Goal: Contribute content

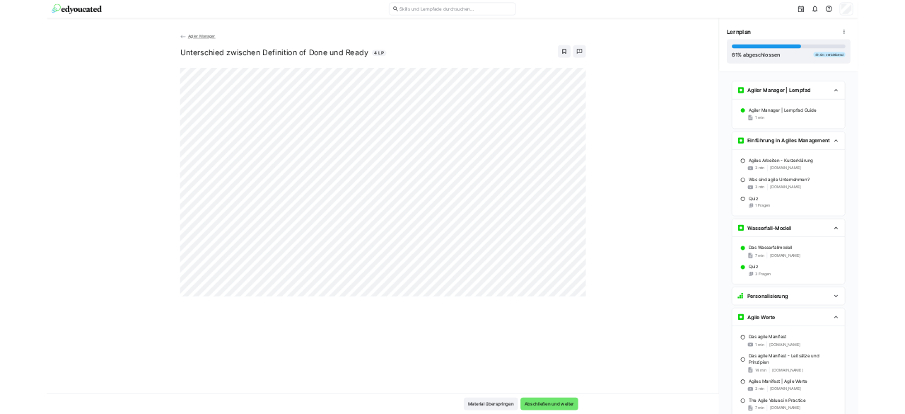
scroll to position [4118, 0]
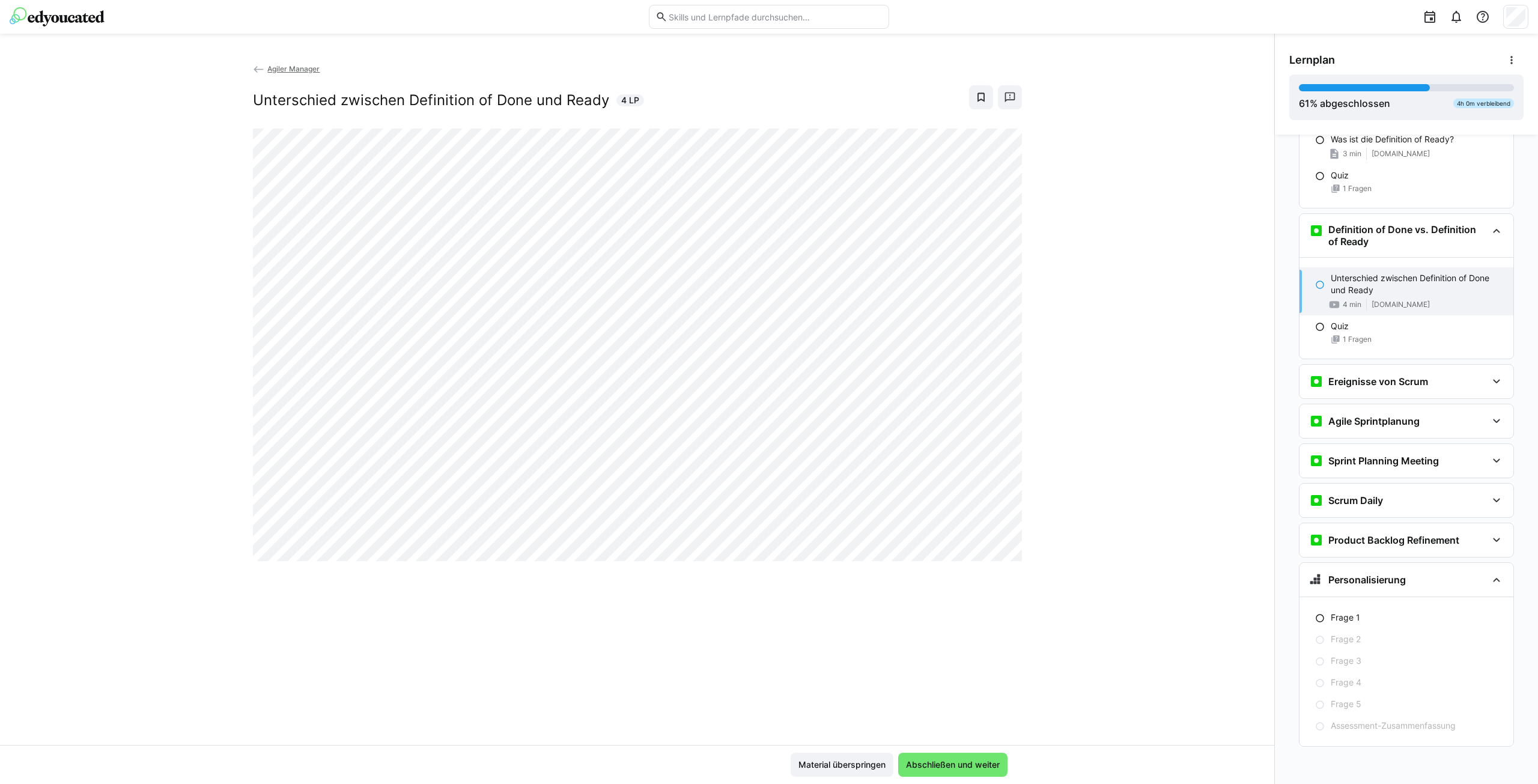
click at [1101, 574] on div "Agiler Manager Unterschied zwischen Definition of Done und Ready 4 LP" at bounding box center [637, 403] width 1275 height 682
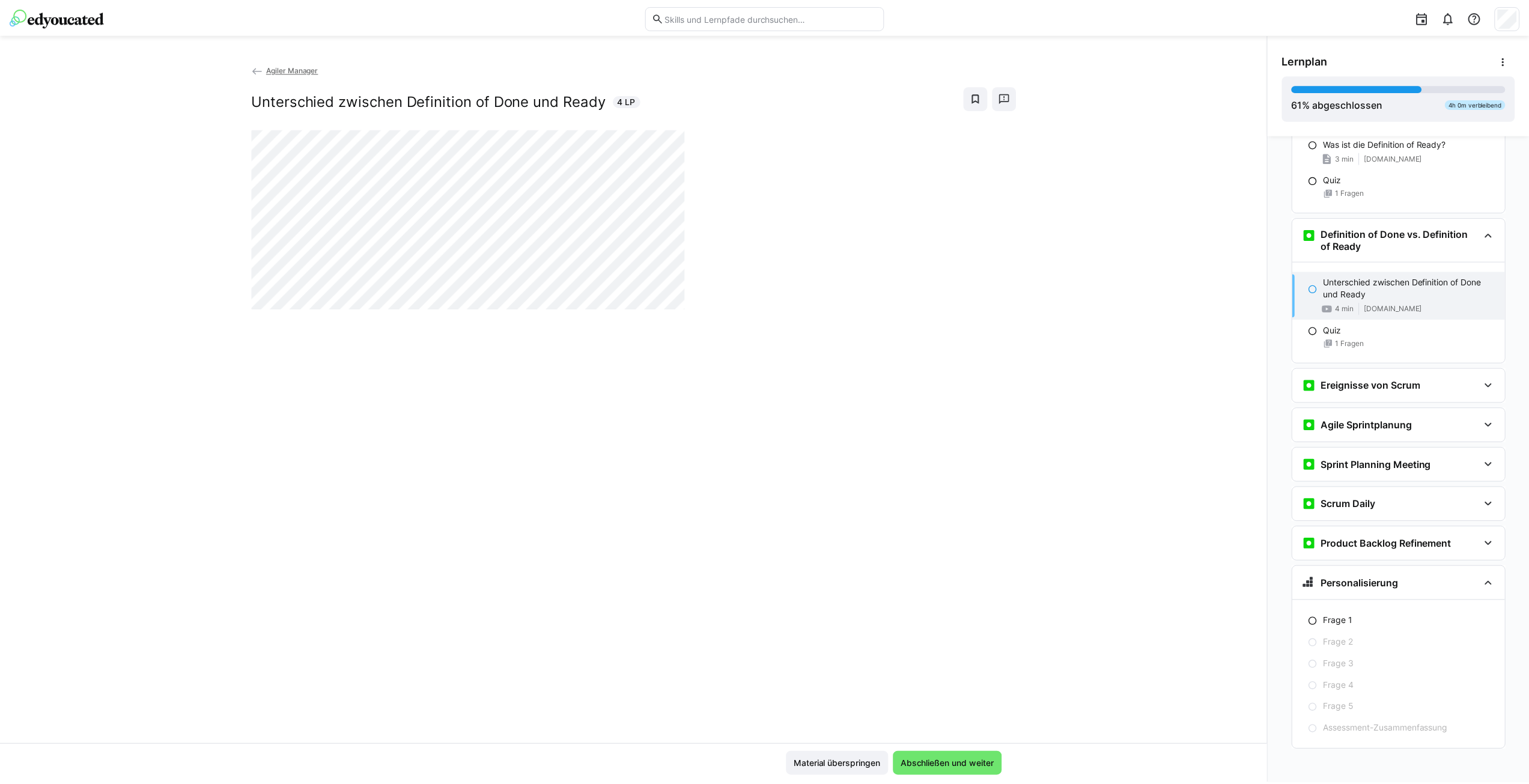
scroll to position [3494, 0]
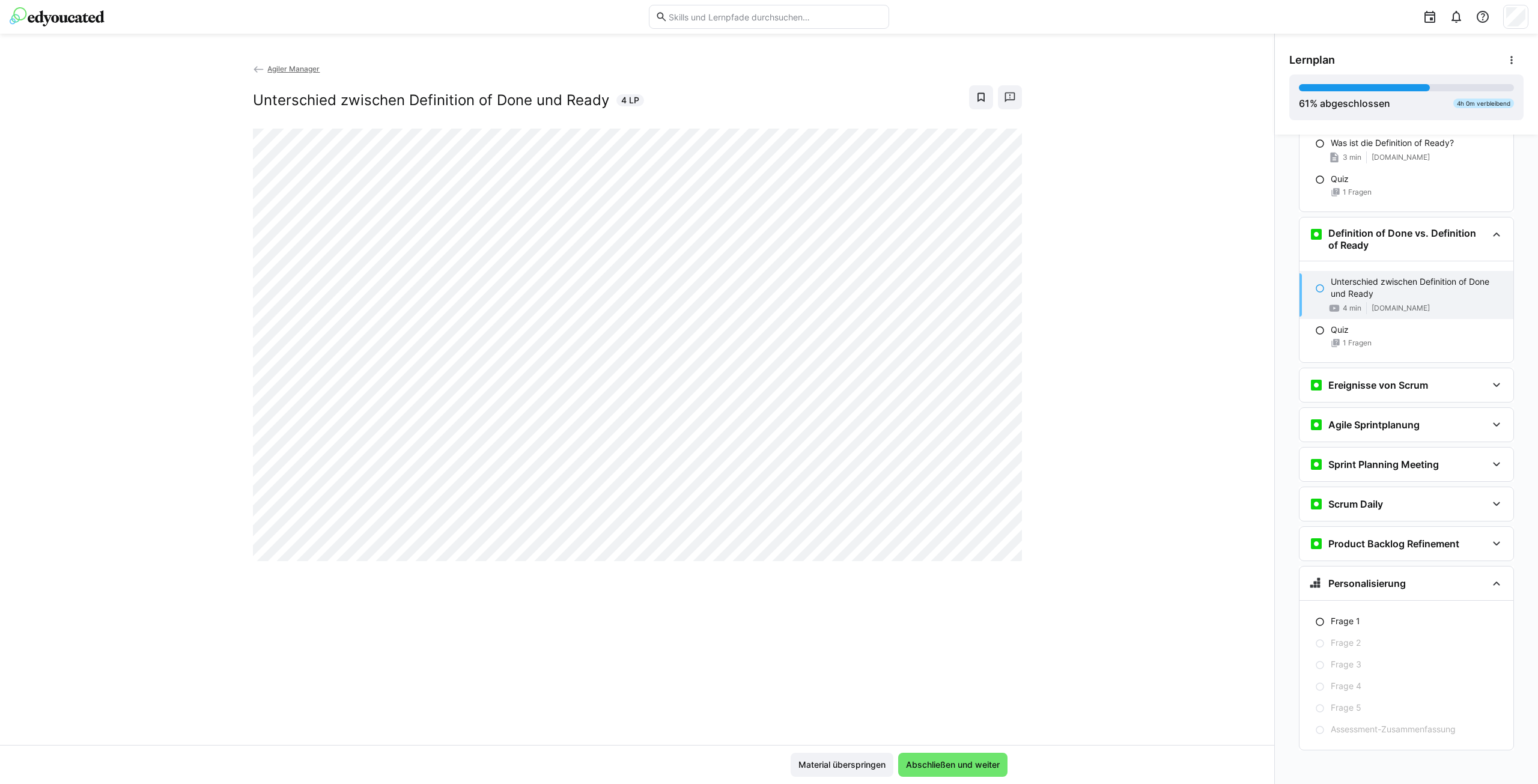
click at [295, 67] on span "Agiler Manager" at bounding box center [294, 69] width 53 height 9
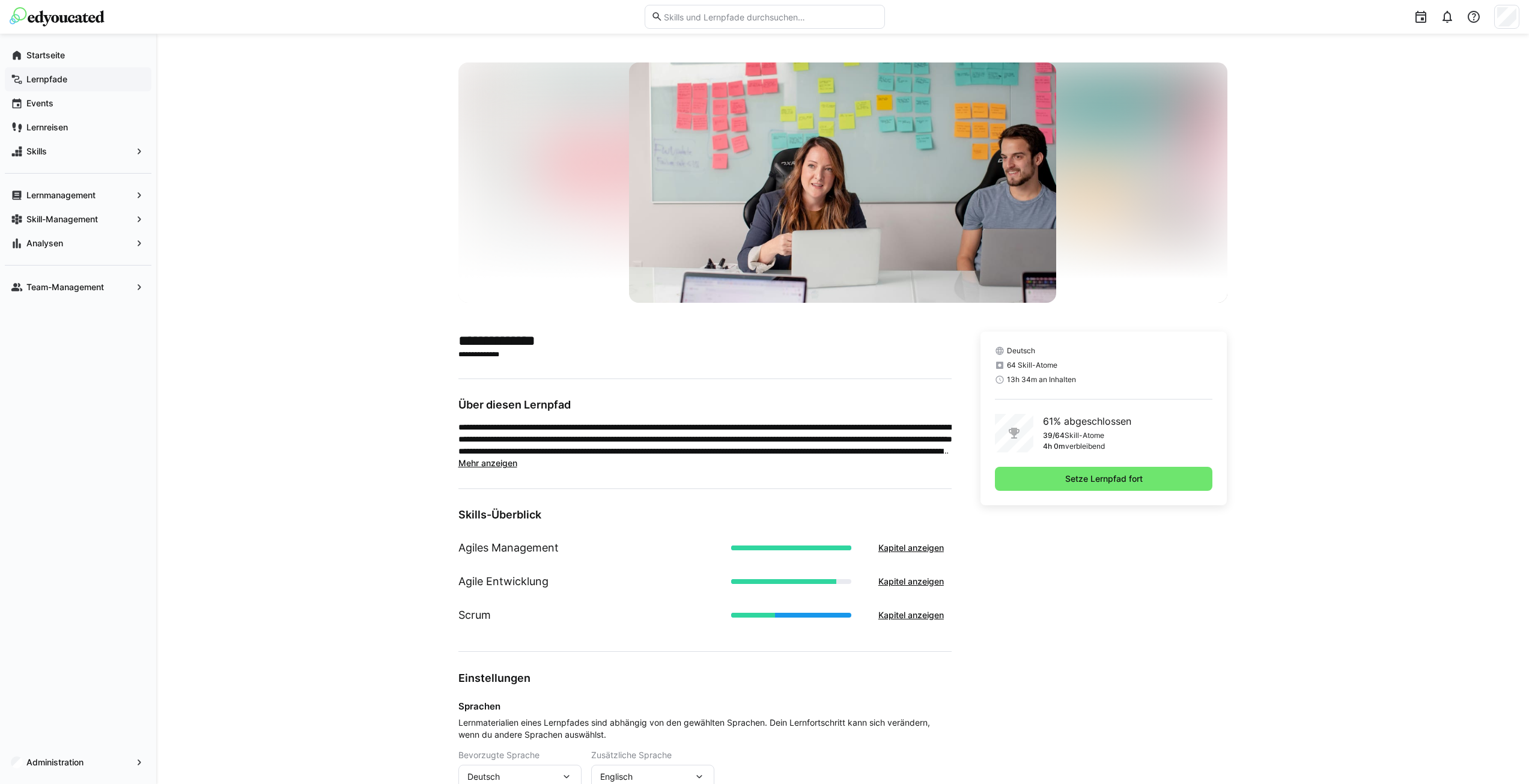
click at [0, 0] on app-navigation-label "Lernpfade" at bounding box center [0, 0] width 0 height 0
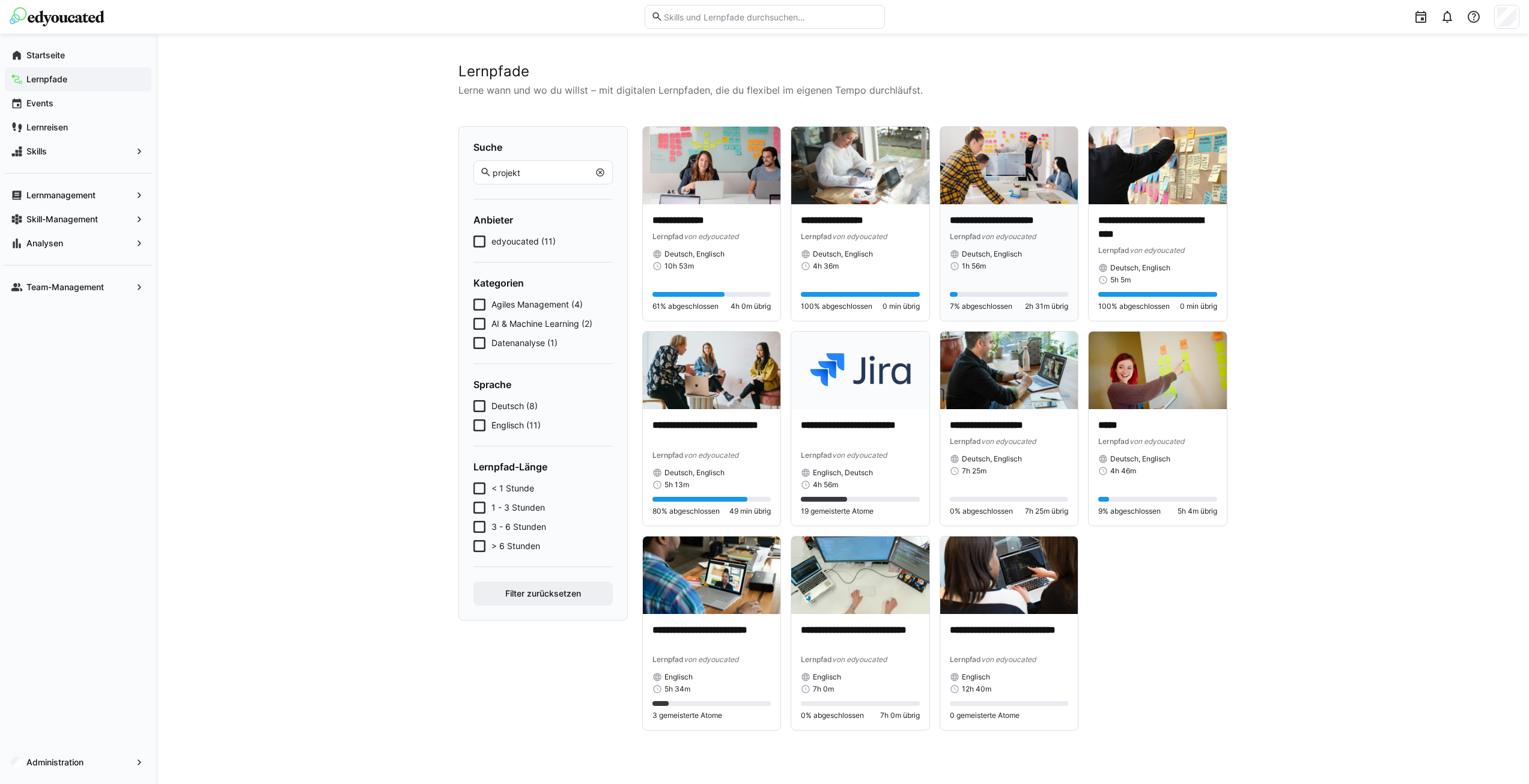
click at [1018, 217] on p "**********" at bounding box center [1009, 221] width 119 height 14
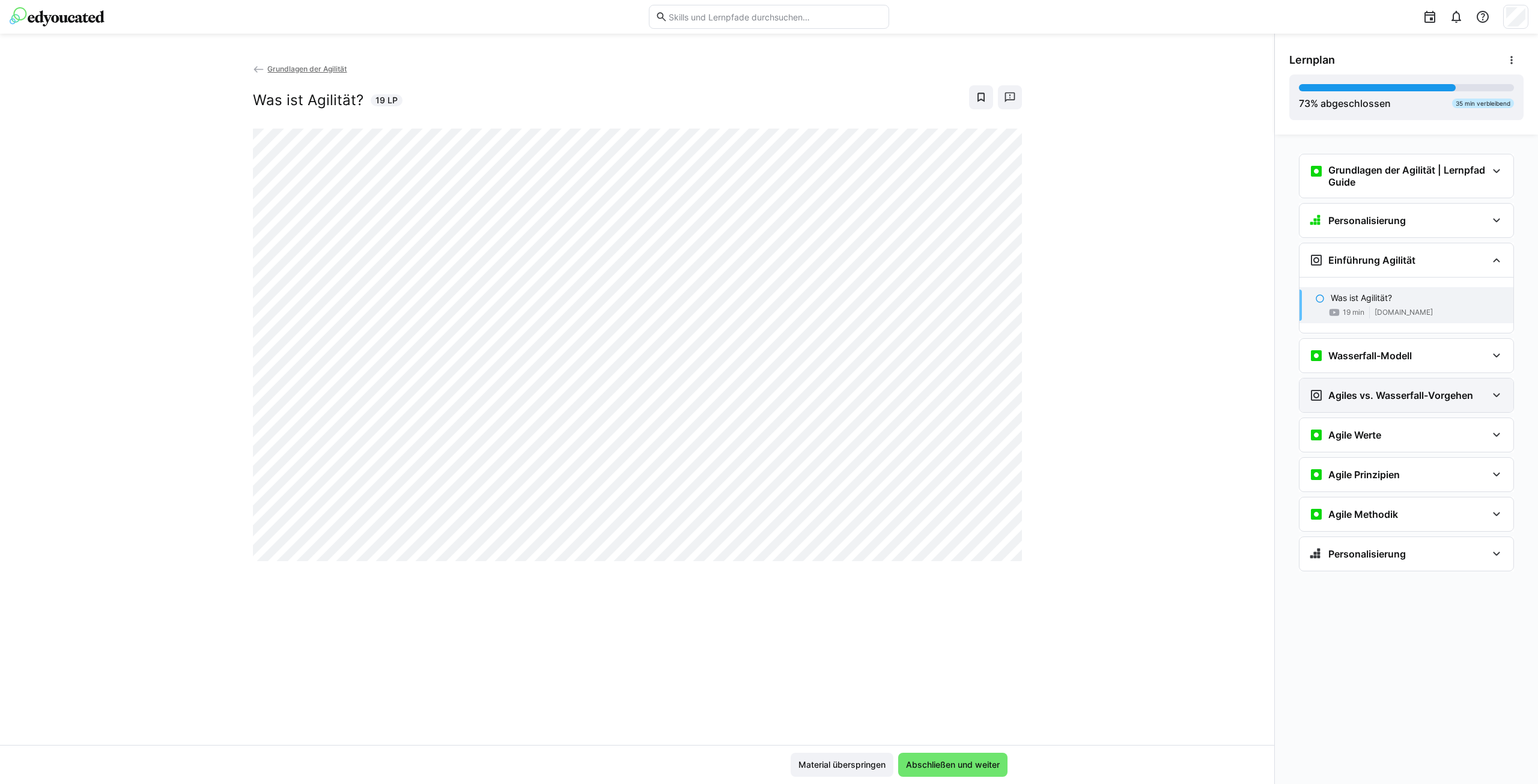
click at [1393, 389] on h3 "Agiles vs. Wasserfall-Vorgehen" at bounding box center [1401, 395] width 144 height 12
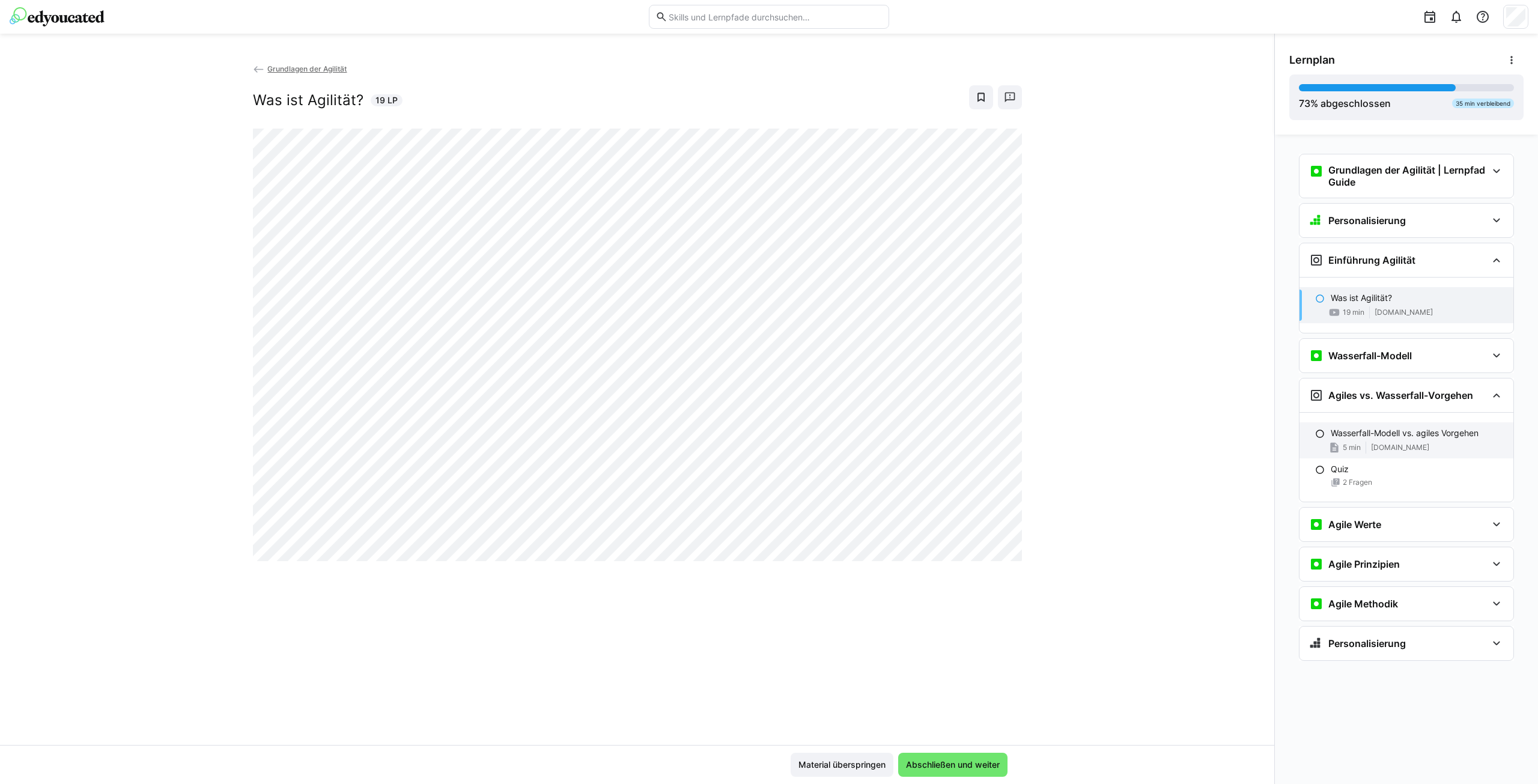
click at [1394, 429] on p "Wasserfall-Modell vs. agiles Vorgehen" at bounding box center [1405, 433] width 148 height 12
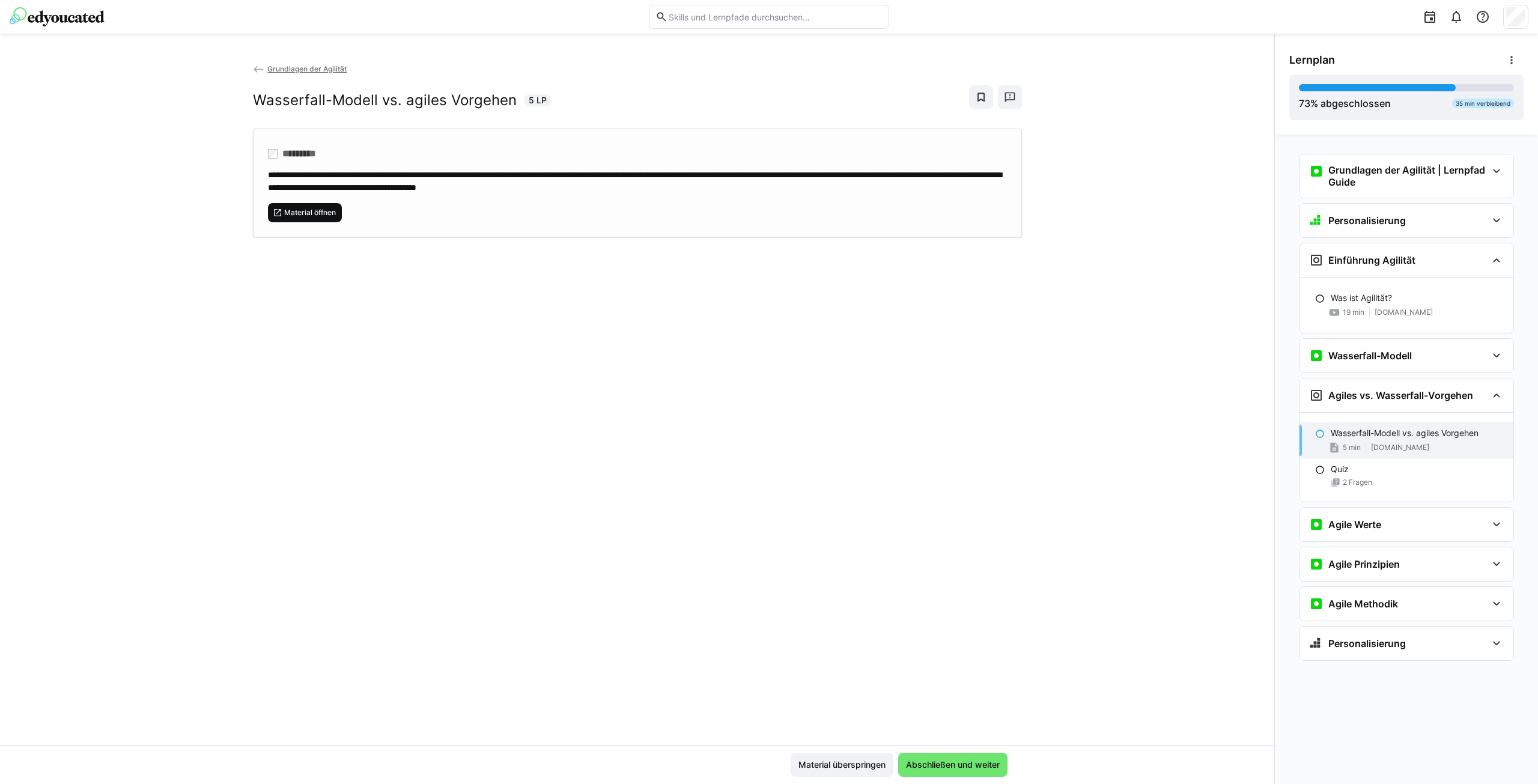
click at [307, 212] on span "Material öffnen" at bounding box center [310, 212] width 54 height 9
click at [292, 65] on span "Grundlagen der Agilität" at bounding box center [307, 69] width 79 height 9
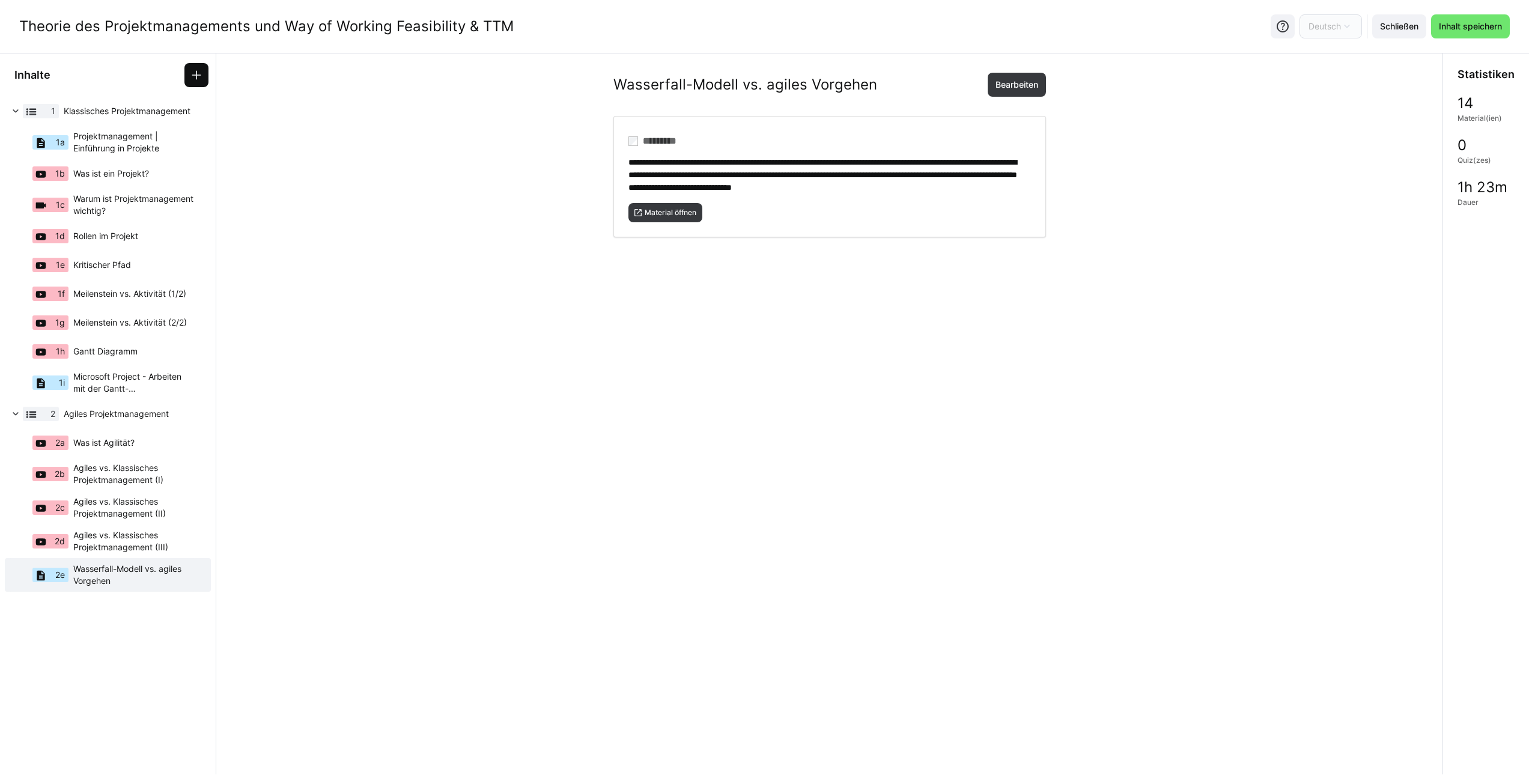
click at [194, 77] on eds-icon at bounding box center [196, 75] width 12 height 12
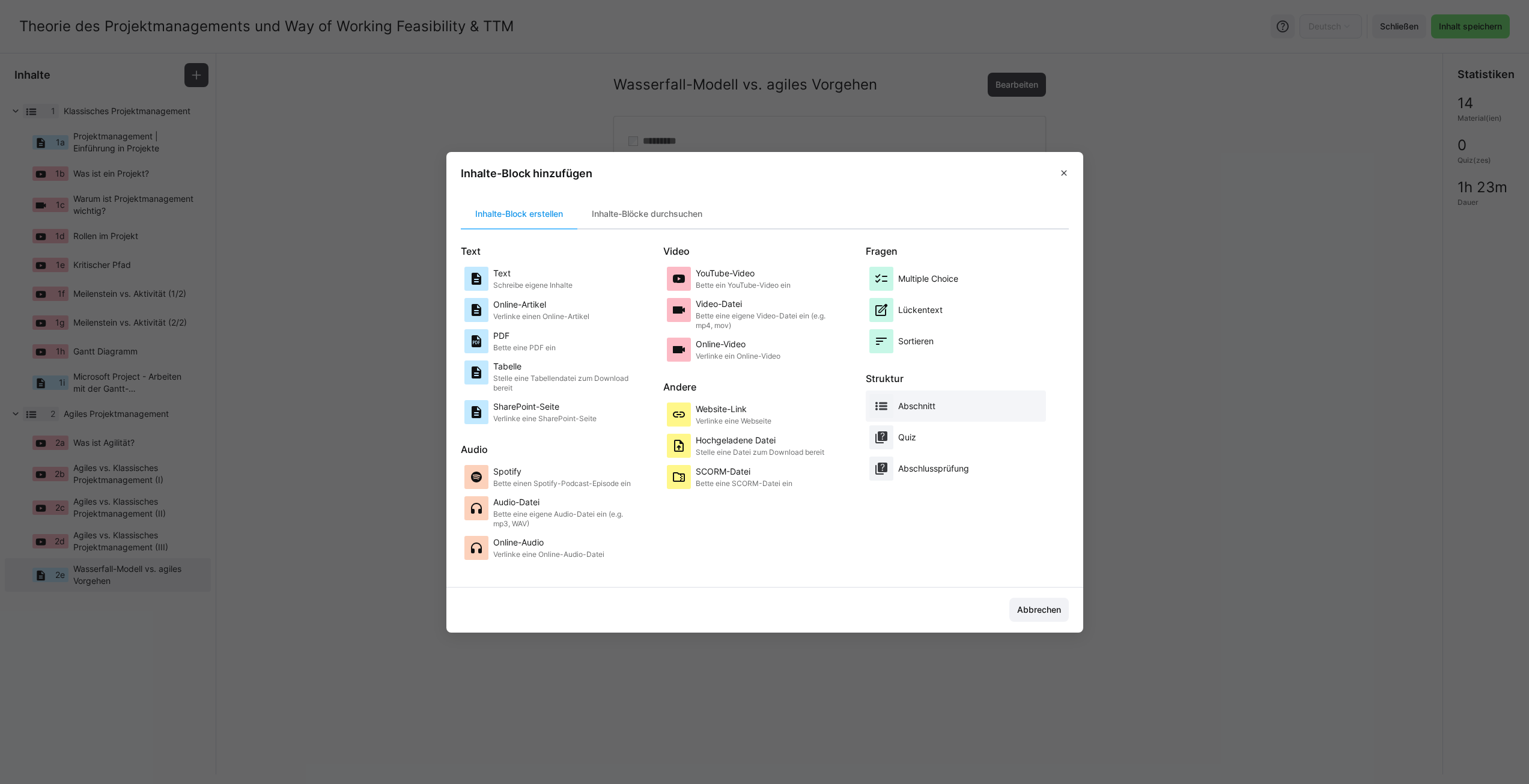
click at [926, 415] on div "Abschnitt" at bounding box center [917, 406] width 37 height 24
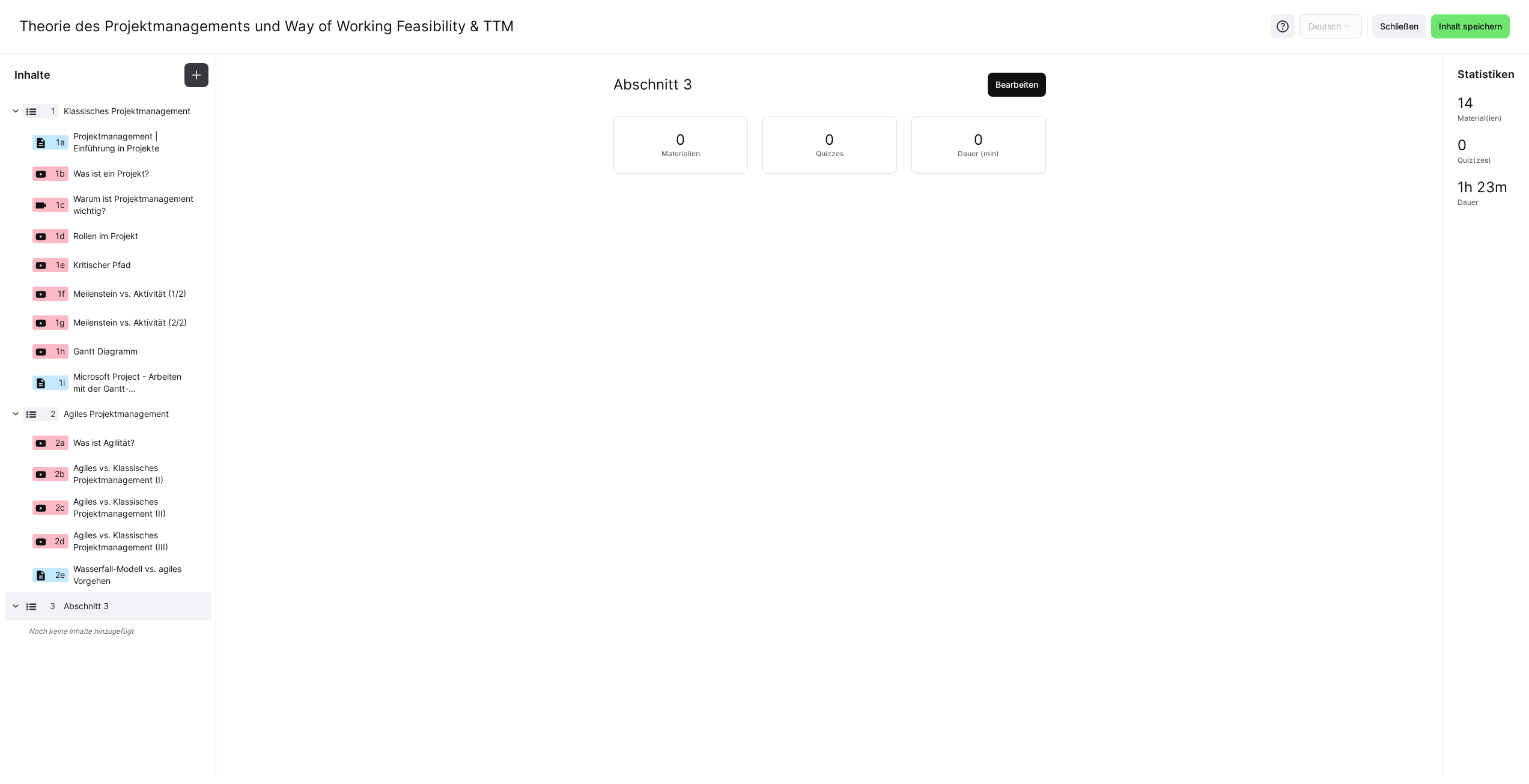
click at [991, 85] on span "Bearbeiten" at bounding box center [1017, 85] width 59 height 24
drag, startPoint x: 709, startPoint y: 150, endPoint x: 581, endPoint y: 149, distance: 128.0
click at [581, 149] on div "Abschnitt 3 Titel (Pflichtfeld) Abschnitt 3 Speichern Abbrechen" at bounding box center [829, 184] width 1207 height 223
type input "Way of Working Feasibility & TTM"
click at [653, 192] on span "Speichern" at bounding box center [656, 200] width 55 height 24
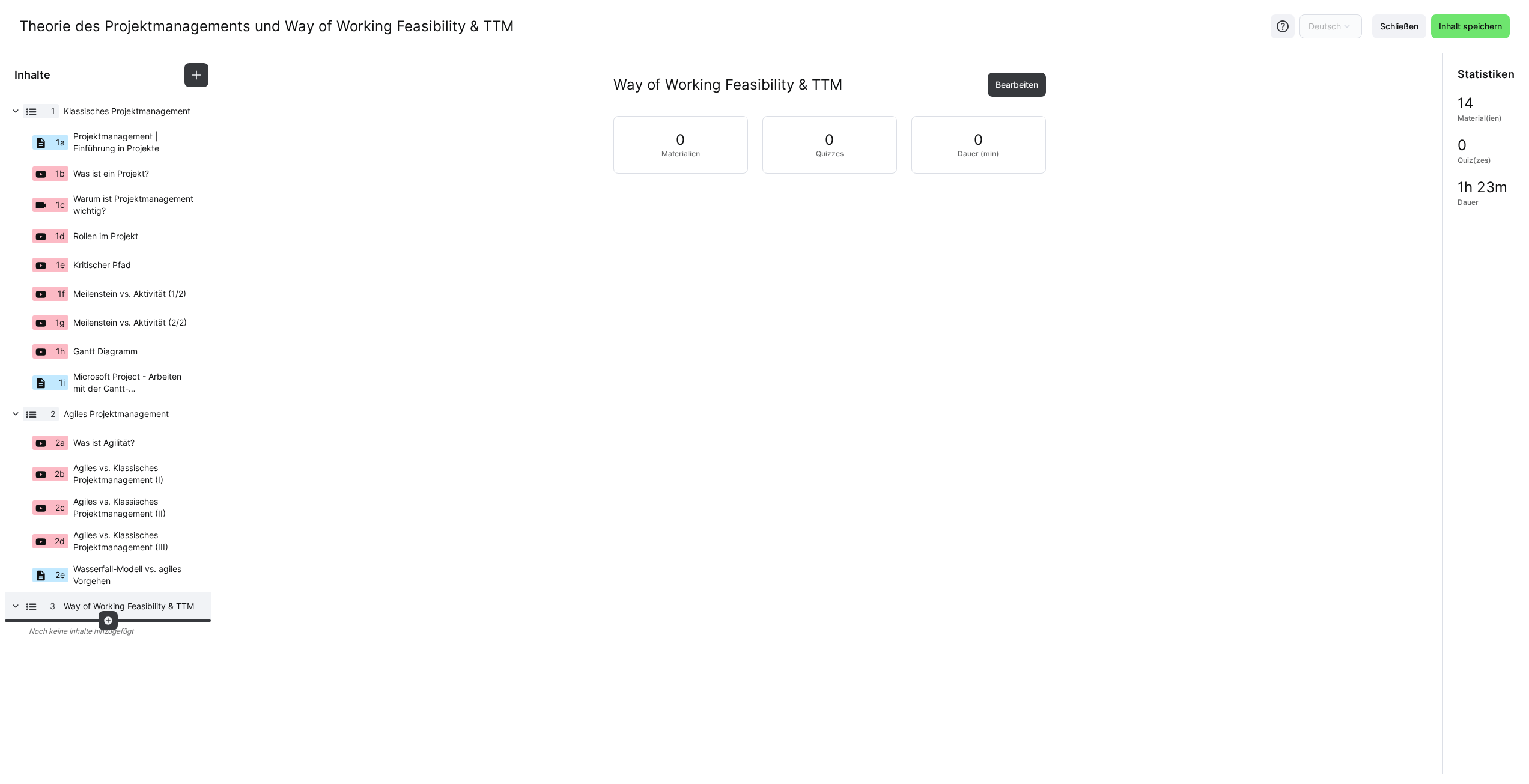
click at [113, 619] on div at bounding box center [108, 620] width 20 height 20
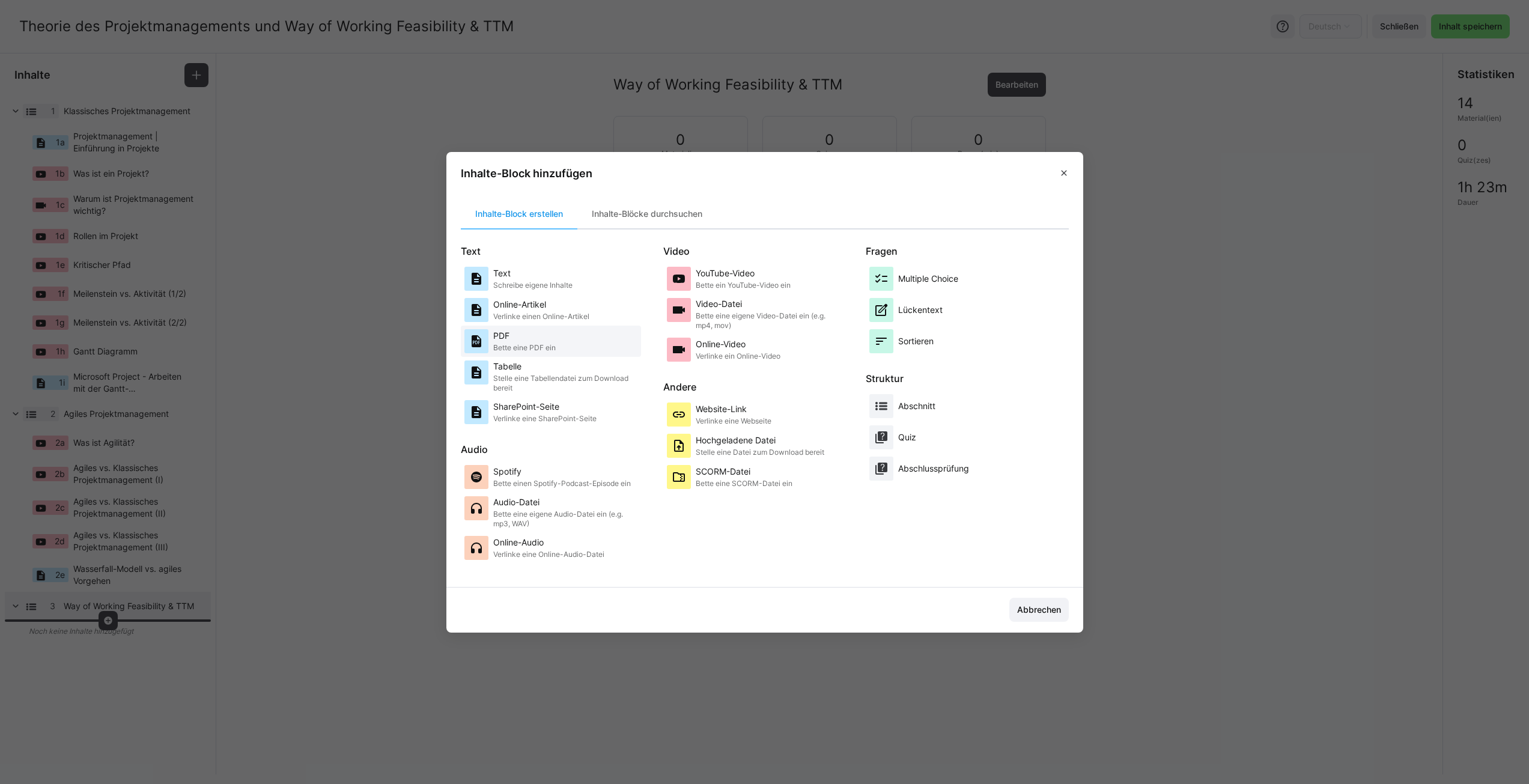
click at [543, 334] on p "PDF" at bounding box center [525, 336] width 63 height 12
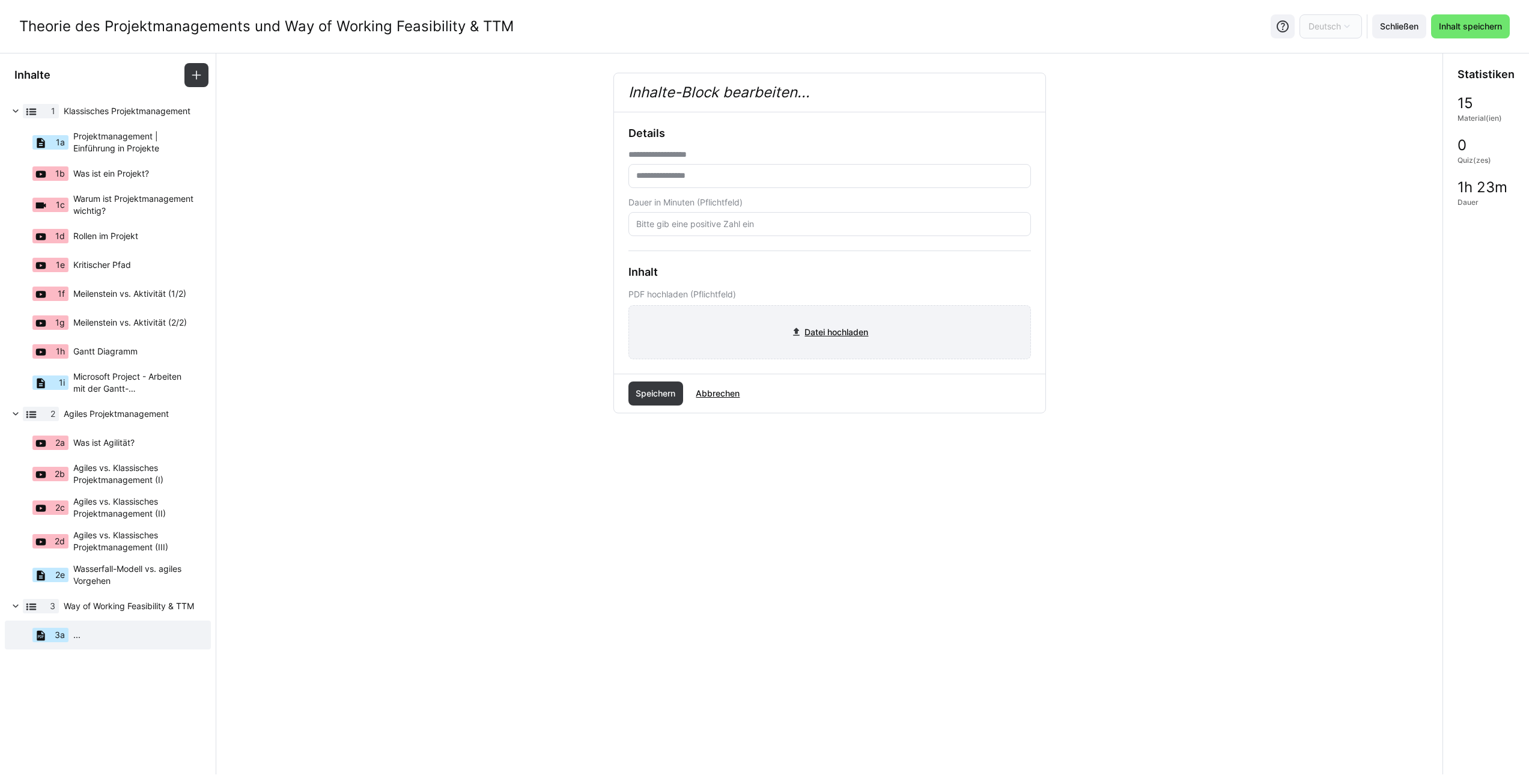
click at [847, 332] on input "file" at bounding box center [829, 332] width 401 height 53
click at [657, 172] on input "text" at bounding box center [830, 176] width 389 height 11
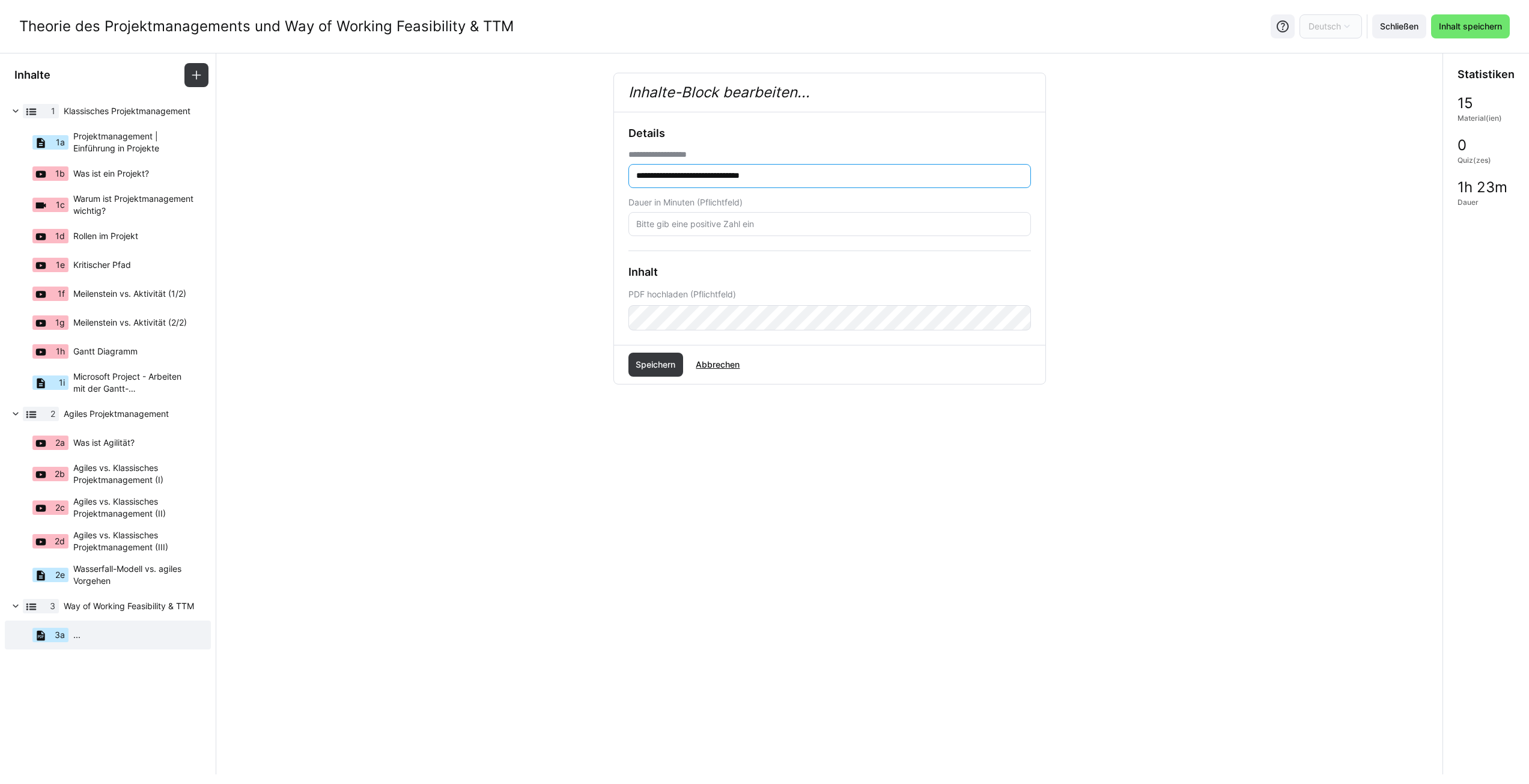
type input "**********"
click at [671, 228] on input "number" at bounding box center [830, 223] width 389 height 11
type input "15"
click at [662, 354] on span "Speichern" at bounding box center [656, 364] width 55 height 24
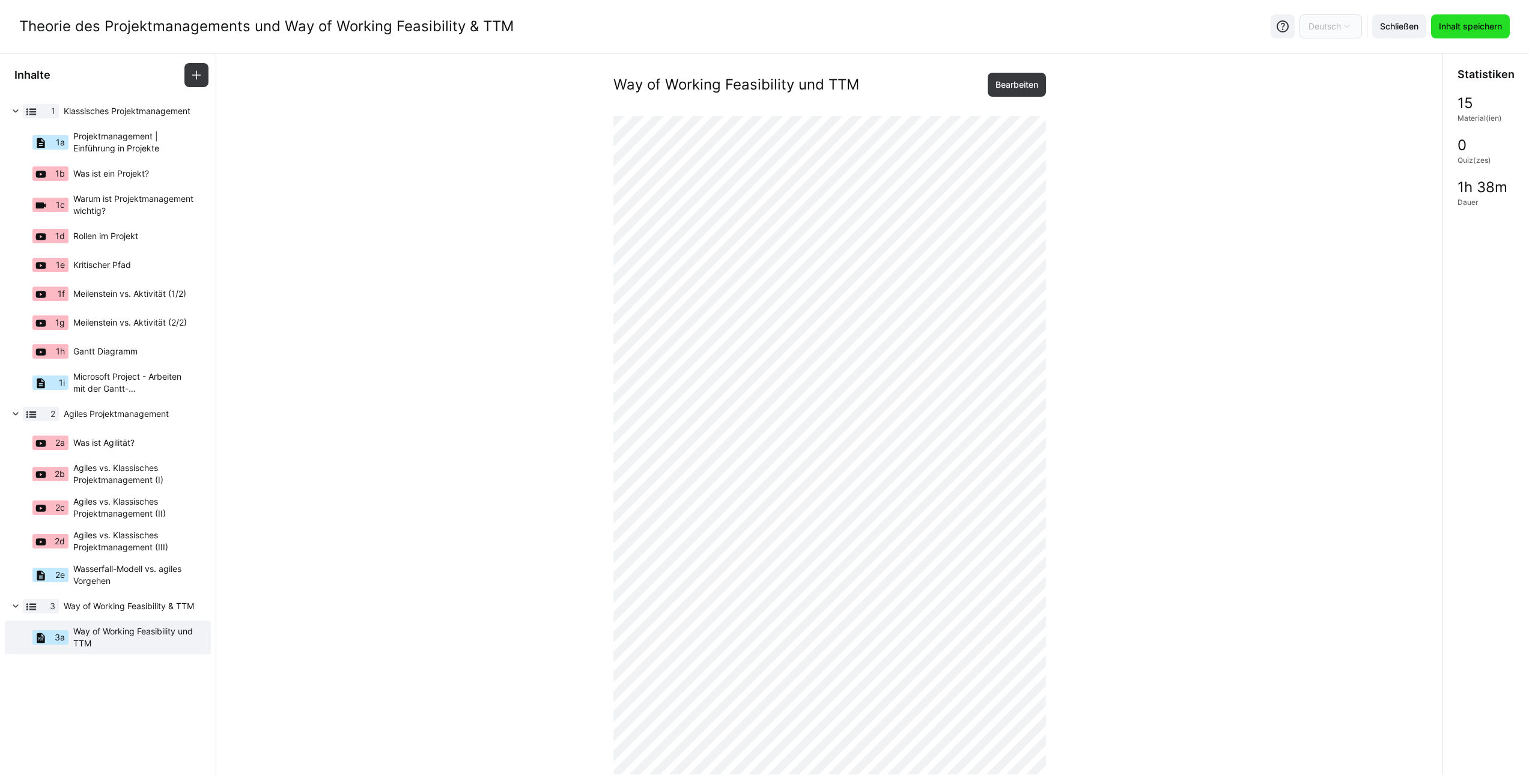
click at [1458, 28] on span "Inhalt speichern" at bounding box center [1470, 26] width 67 height 12
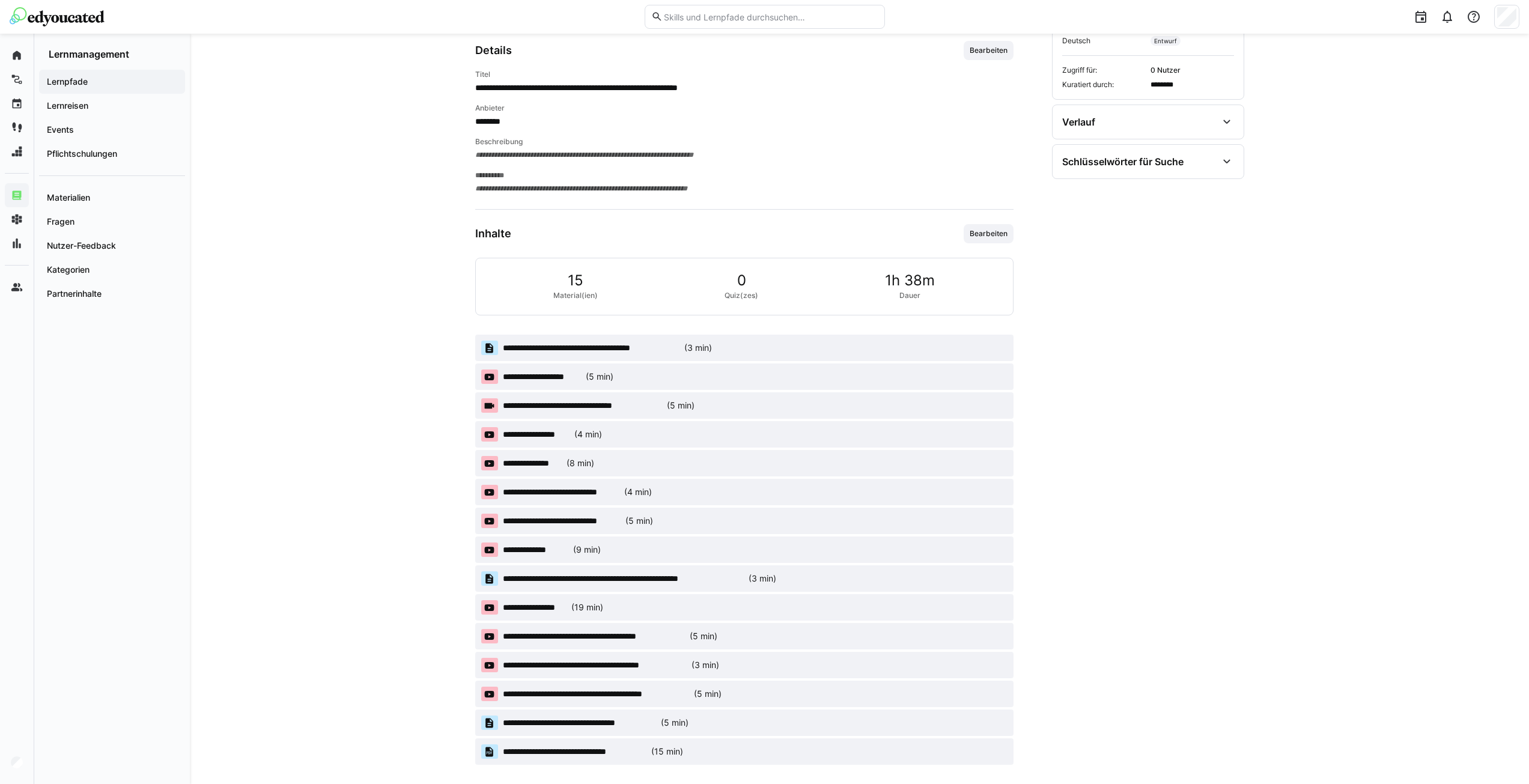
scroll to position [214, 0]
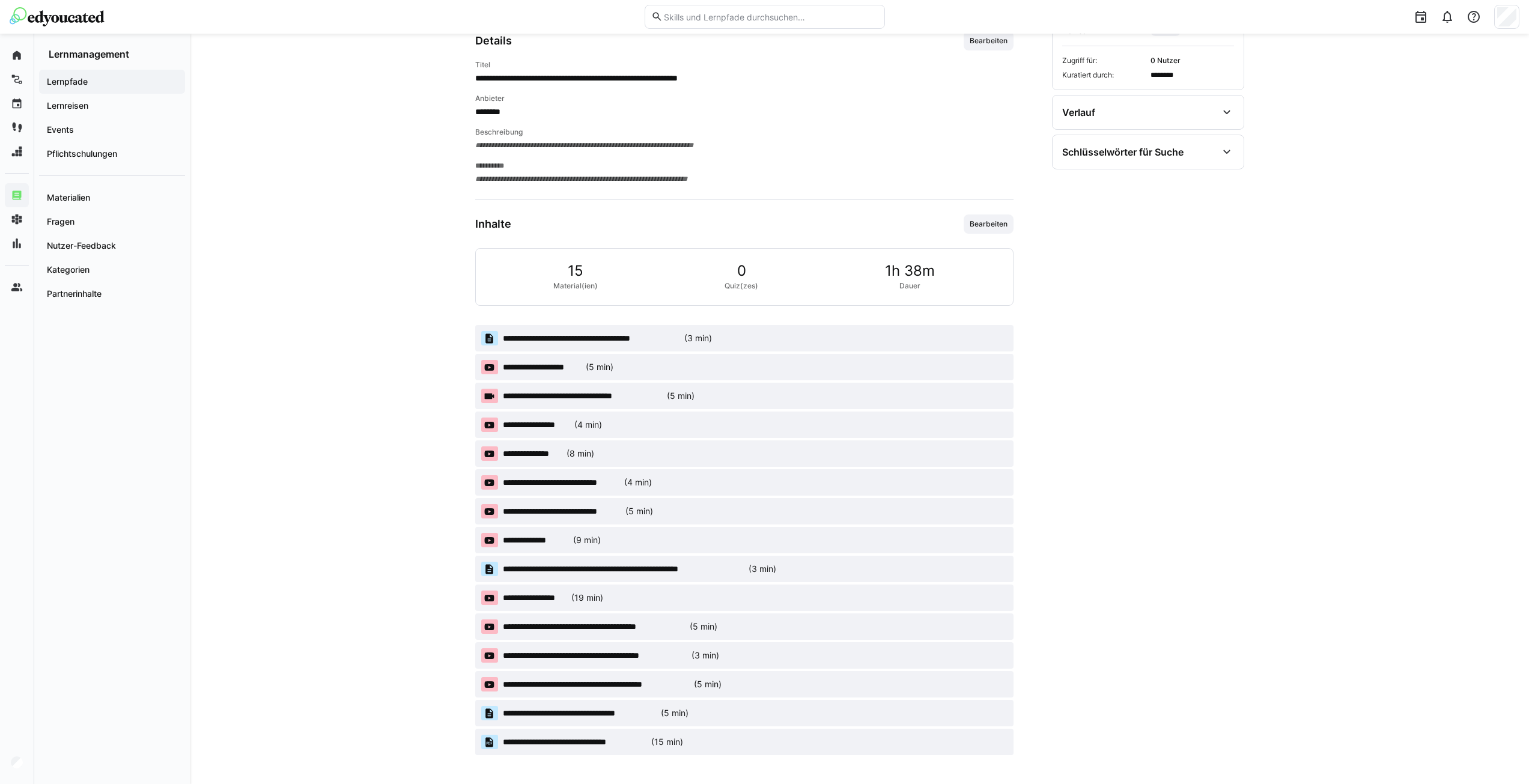
click at [573, 508] on span "**********" at bounding box center [561, 511] width 118 height 12
click at [561, 511] on span "**********" at bounding box center [561, 511] width 118 height 12
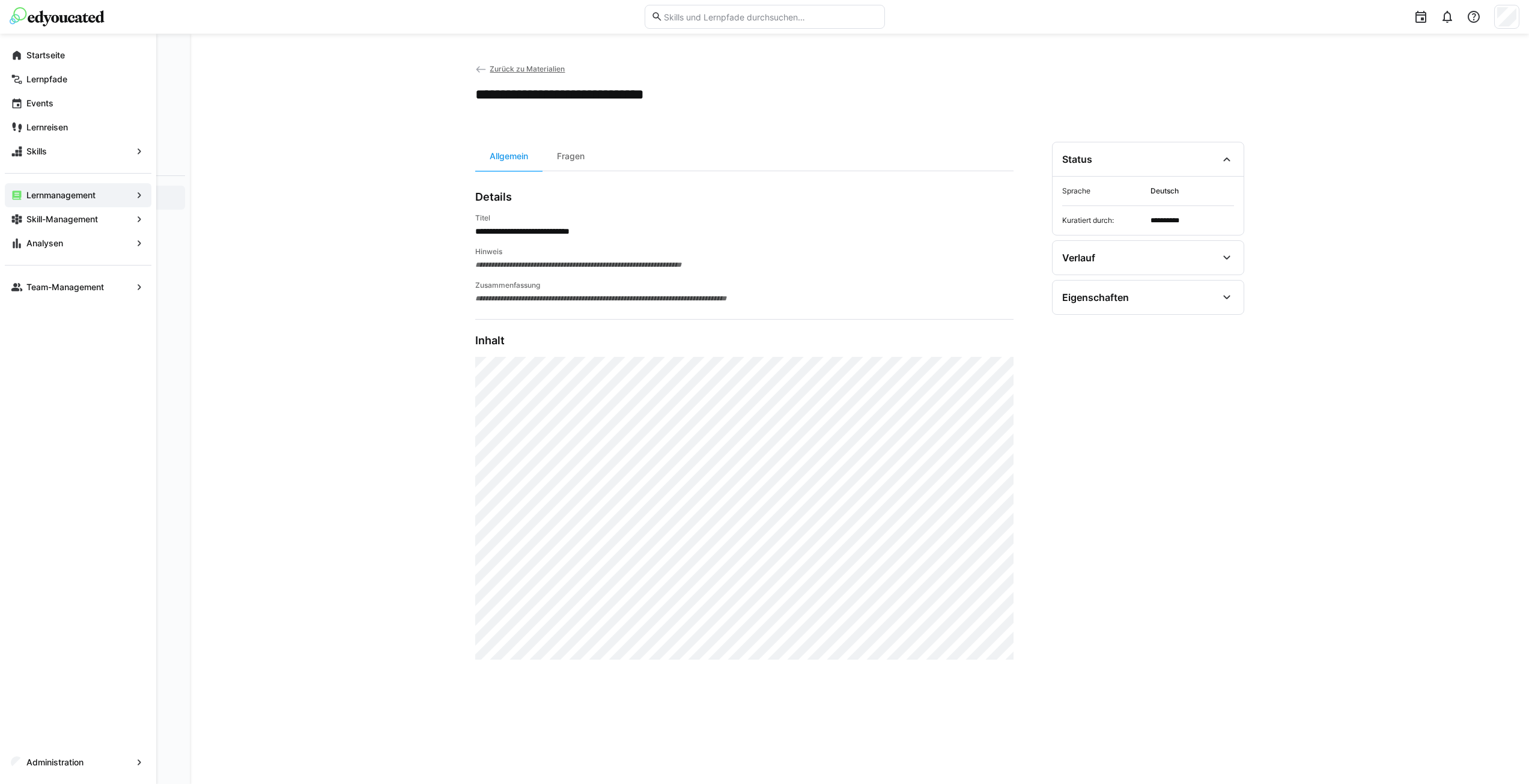
click at [0, 0] on app-navigation-label "Lernmanagement" at bounding box center [0, 0] width 0 height 0
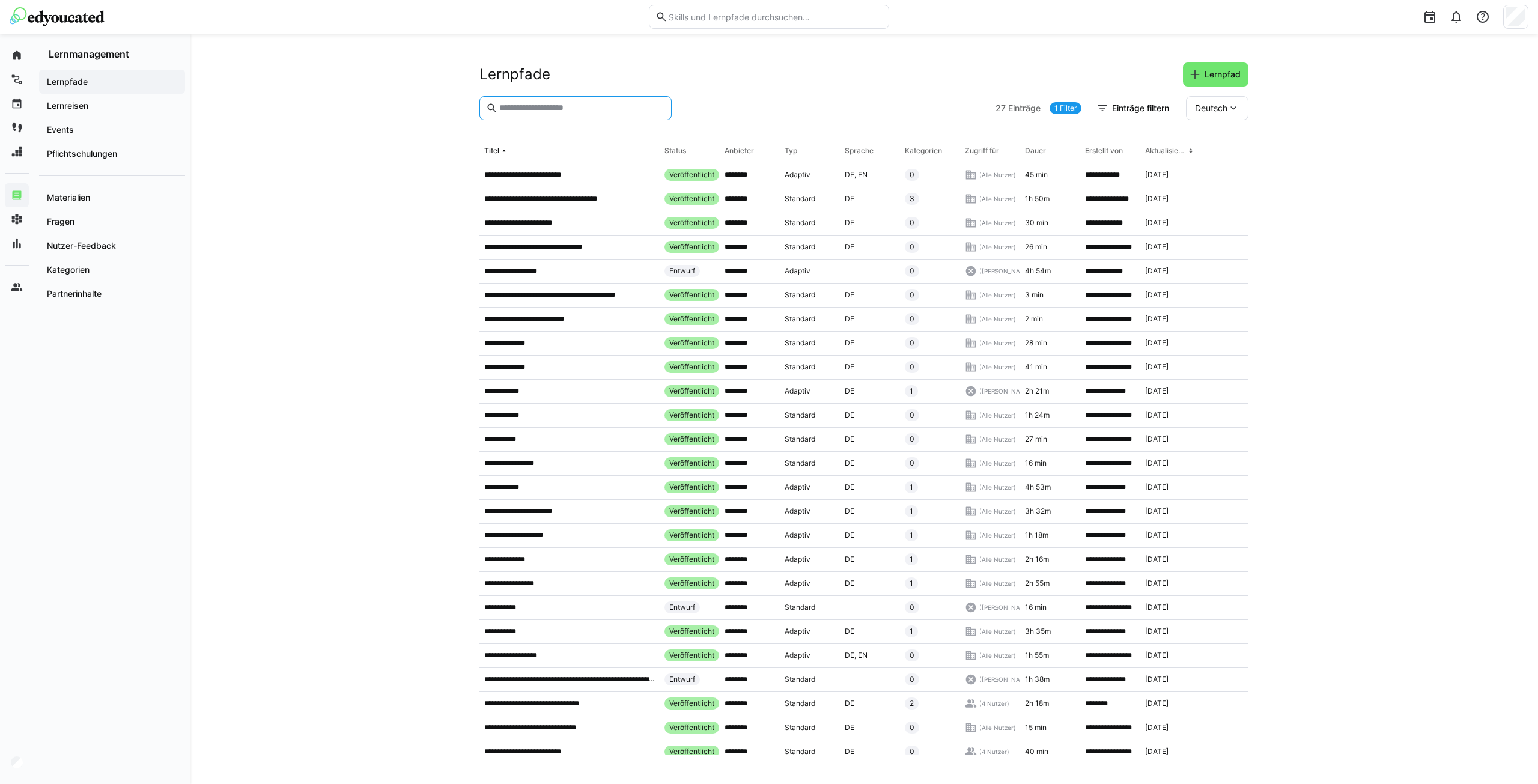
click at [533, 108] on input "text" at bounding box center [581, 108] width 167 height 11
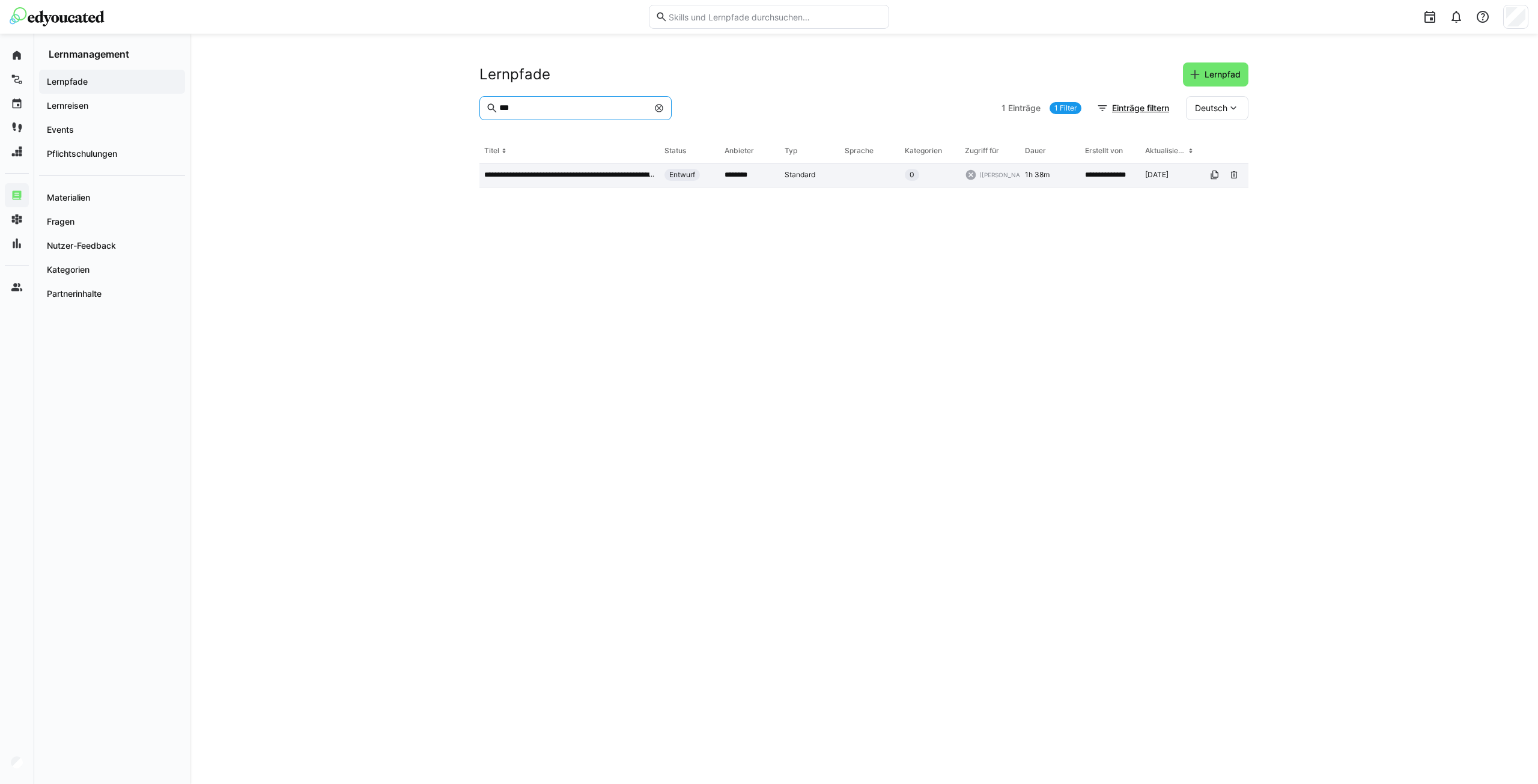
type input "***"
click at [562, 183] on div "**********" at bounding box center [569, 175] width 180 height 24
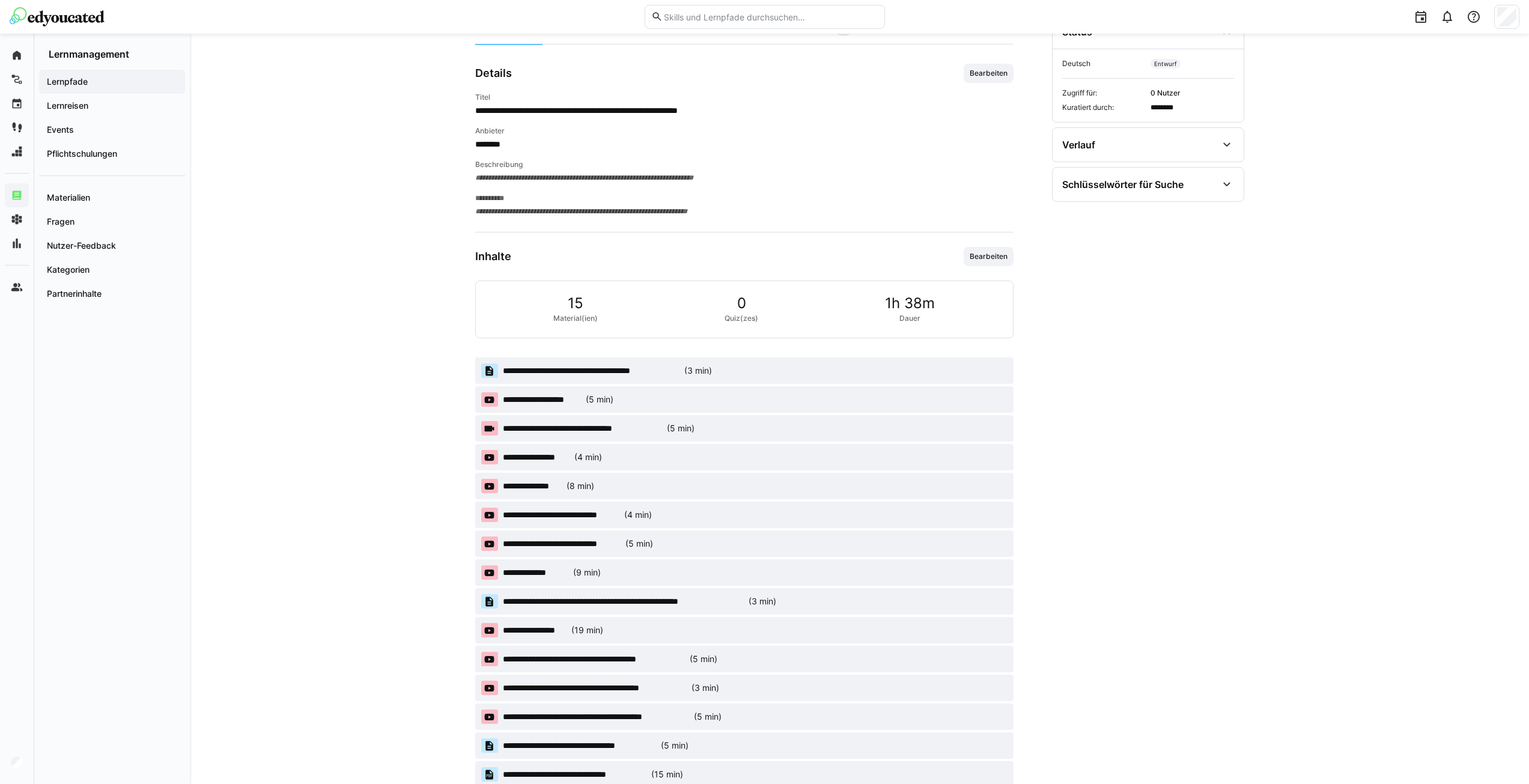
scroll to position [214, 0]
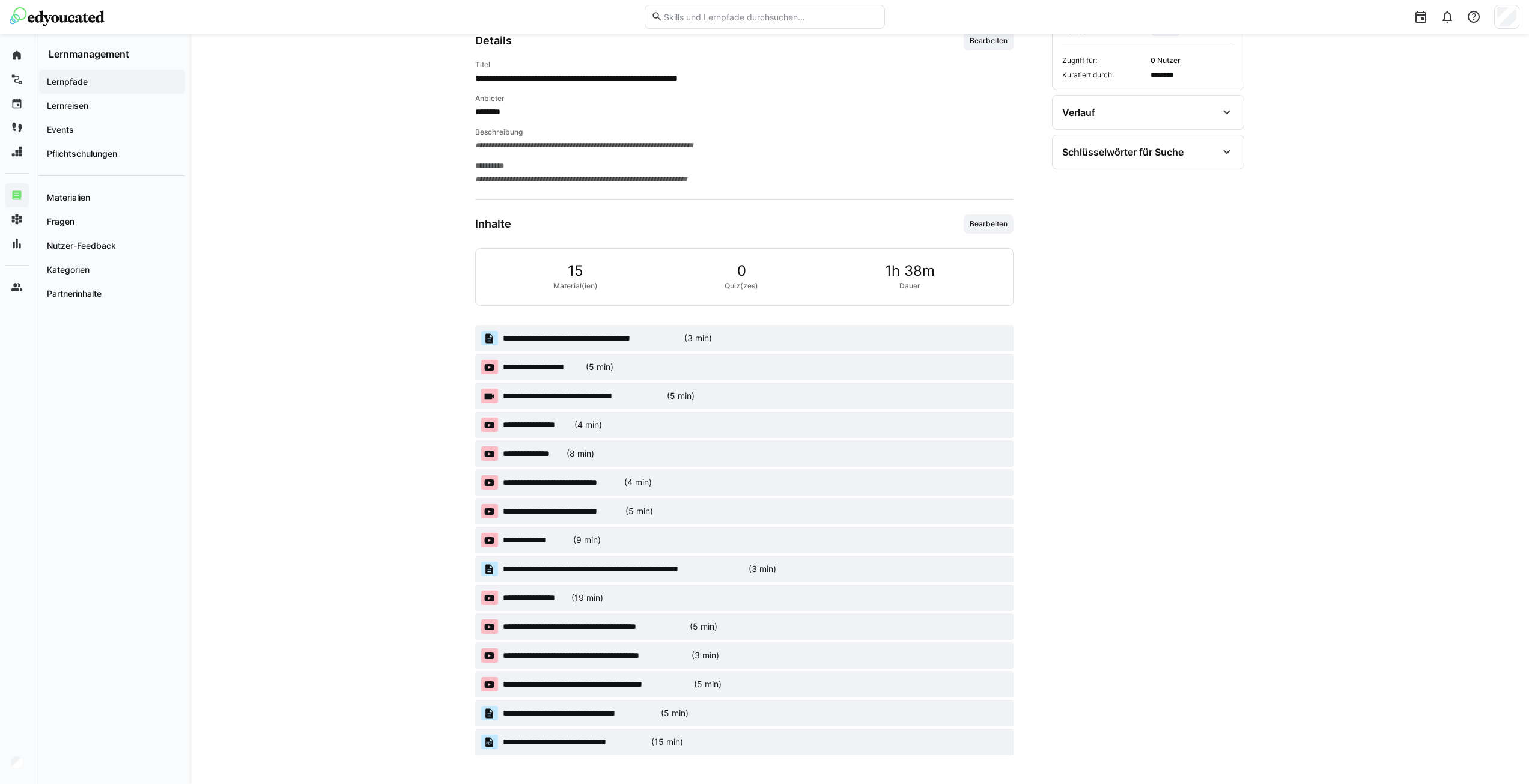
click at [961, 228] on div "Inhalte Bearbeiten" at bounding box center [744, 223] width 539 height 20
click at [986, 228] on span "Bearbeiten" at bounding box center [988, 223] width 40 height 9
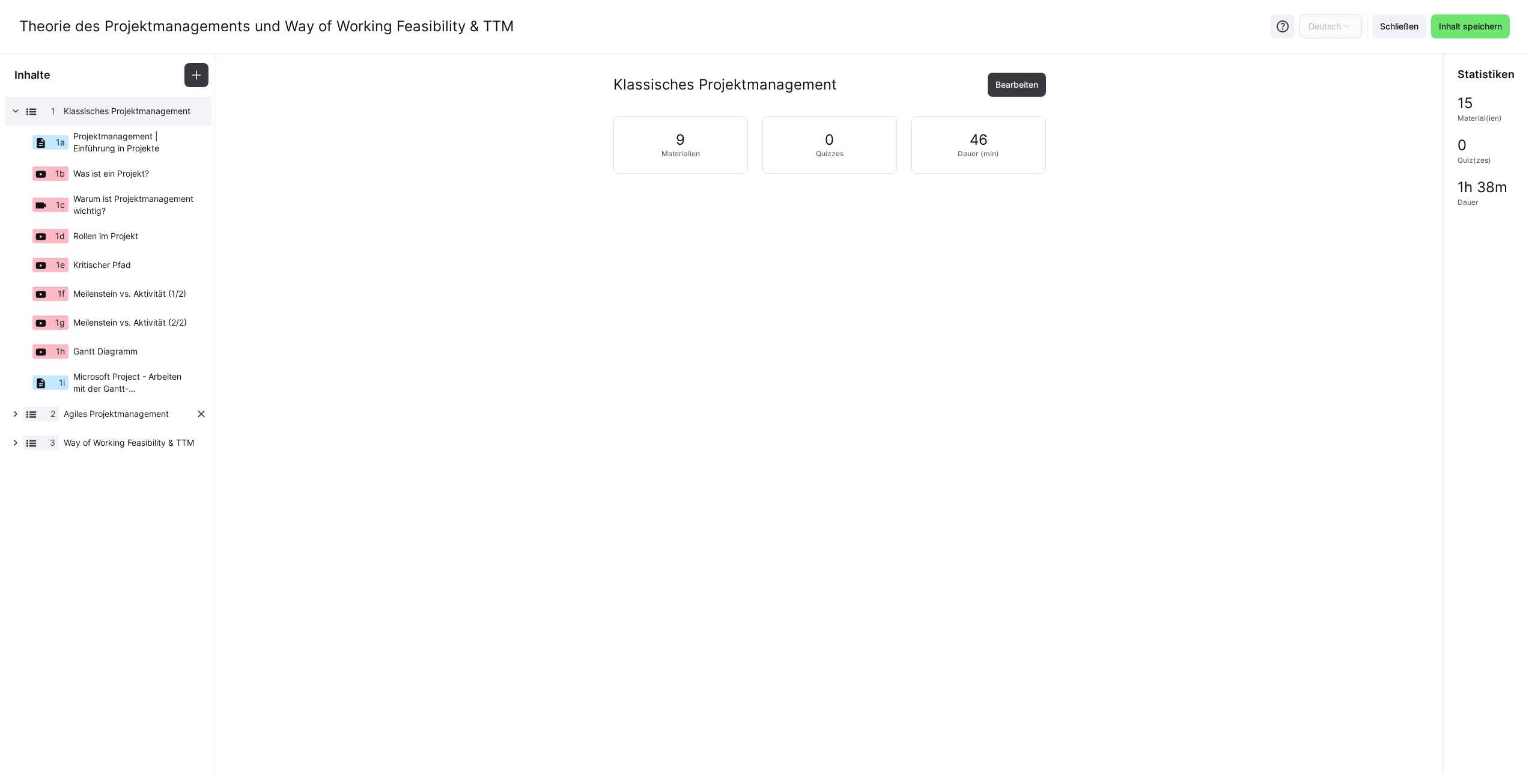
click at [14, 412] on eds-icon at bounding box center [15, 414] width 12 height 12
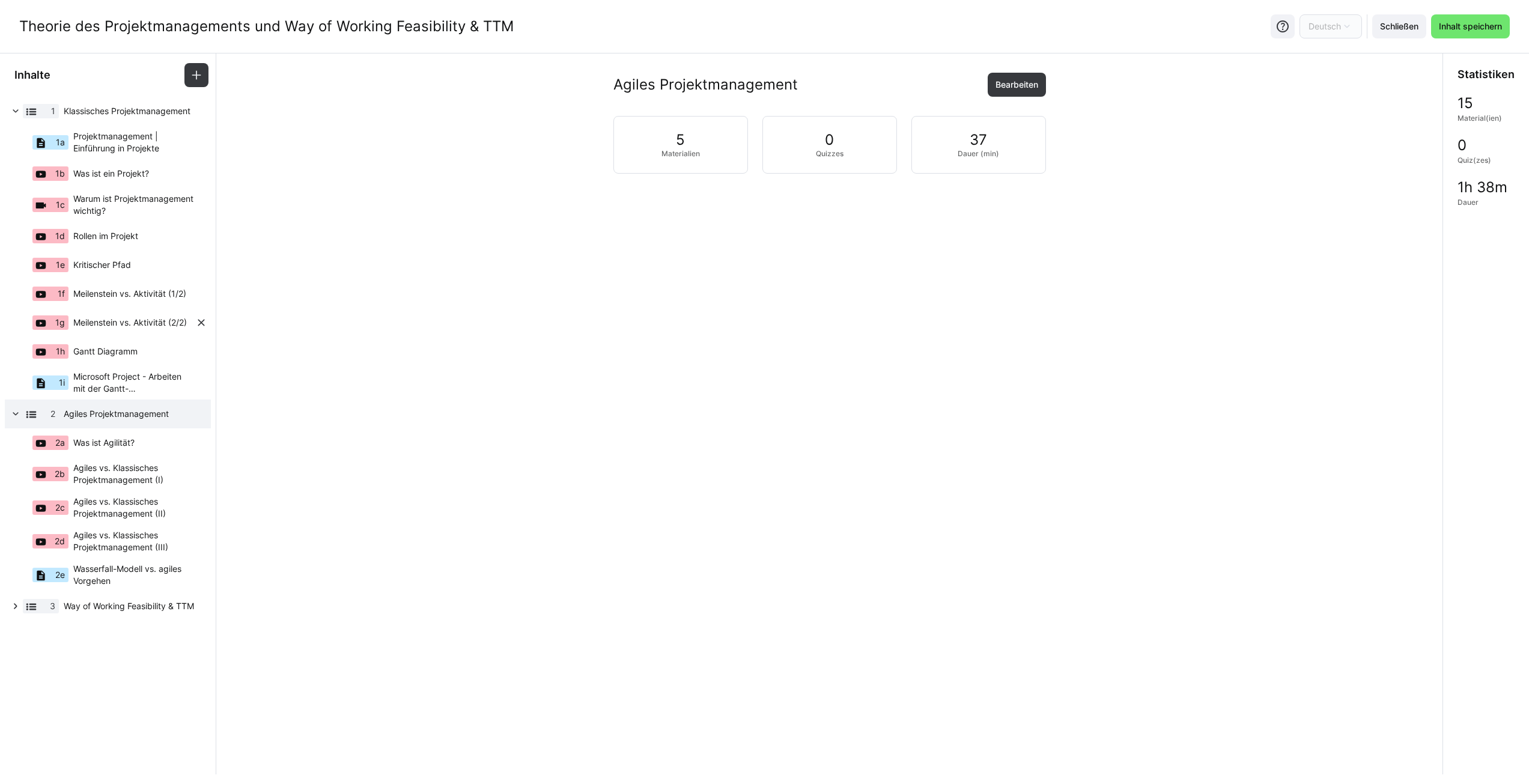
click at [202, 320] on eds-icon at bounding box center [201, 323] width 12 height 12
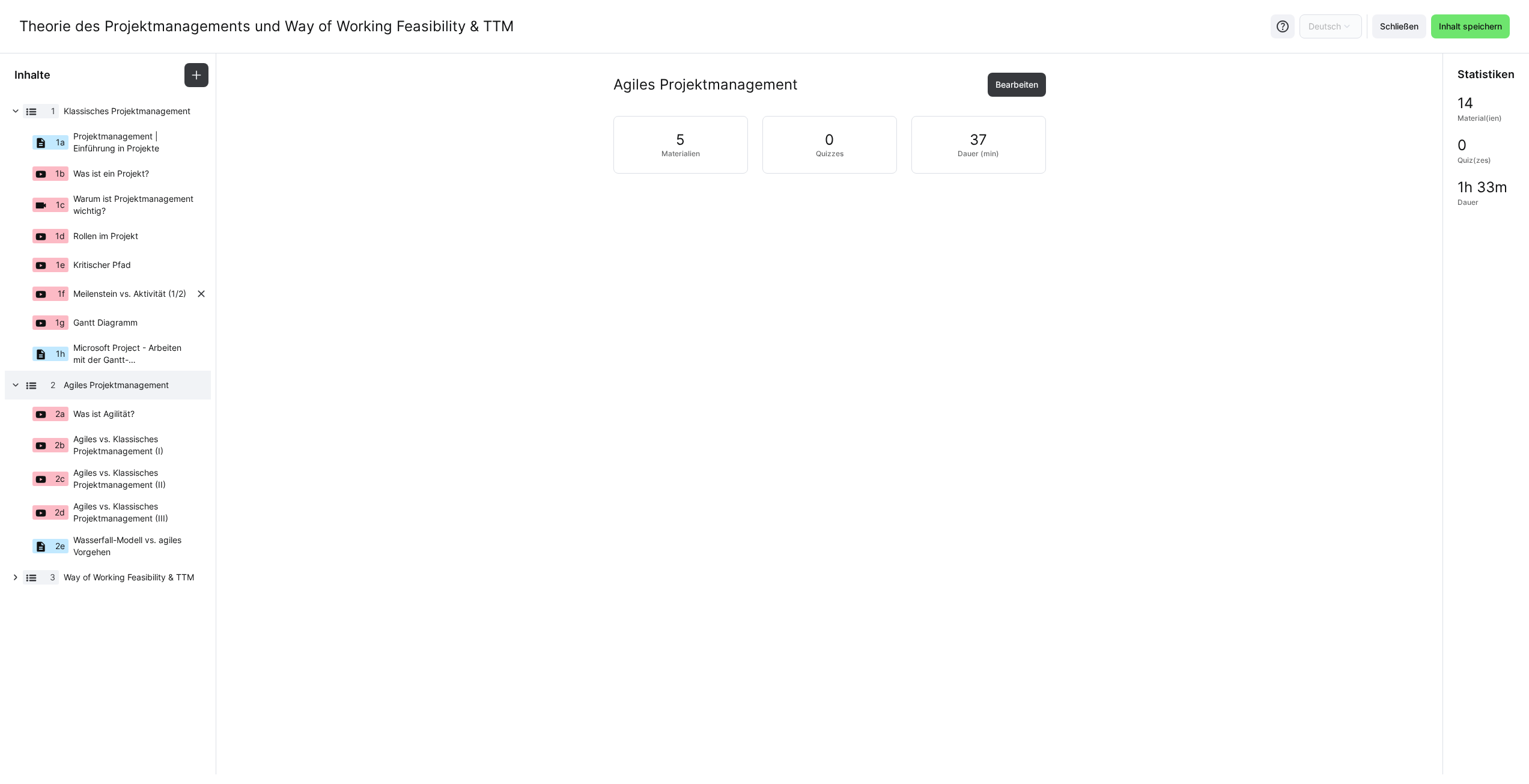
click at [120, 288] on span "Meilenstein vs. Aktivität (1/2)" at bounding box center [129, 294] width 113 height 12
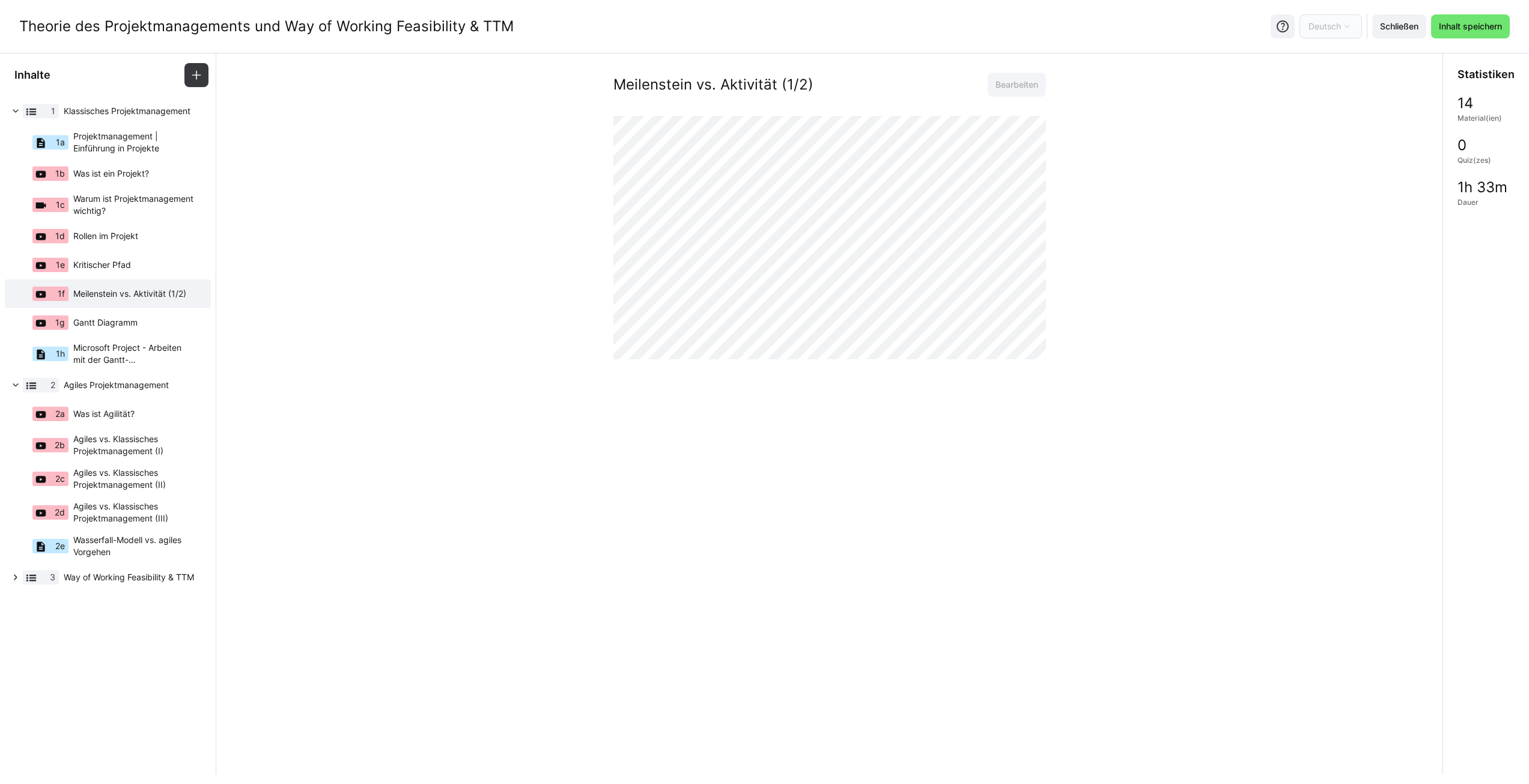
click at [765, 83] on h2 "Meilenstein vs. Aktivität (1/2)" at bounding box center [714, 84] width 200 height 18
click at [427, 336] on div "Meilenstein vs. Aktivität (1/2) Bearbeiten" at bounding box center [829, 259] width 1207 height 373
click at [137, 138] on span "Projektmanagement | Einführung in Projekte" at bounding box center [134, 142] width 122 height 24
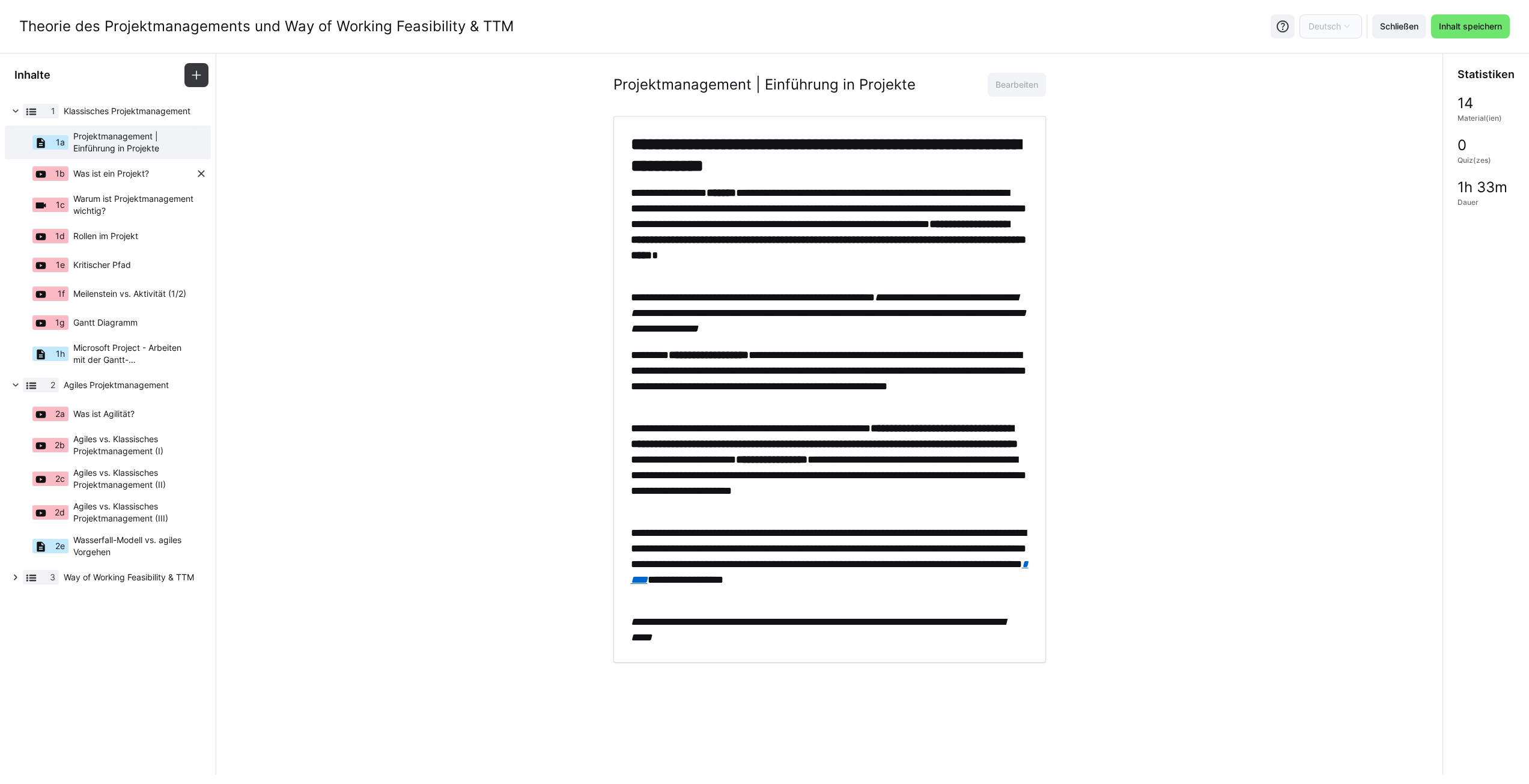
click at [122, 177] on span "Was ist ein Projekt?" at bounding box center [110, 173] width 76 height 12
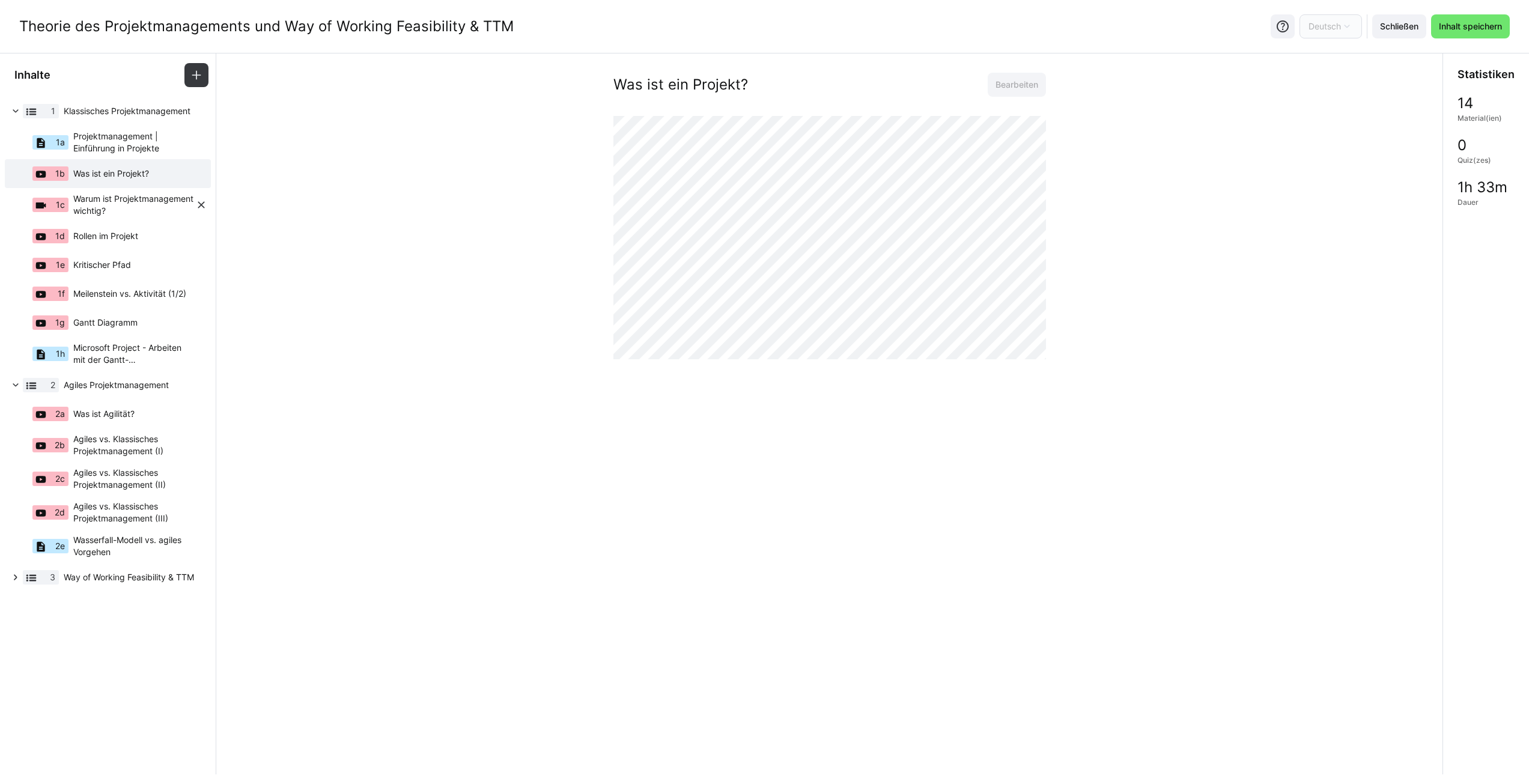
click at [127, 210] on span "Warum ist Projektmanagement wichtig?" at bounding box center [134, 205] width 122 height 24
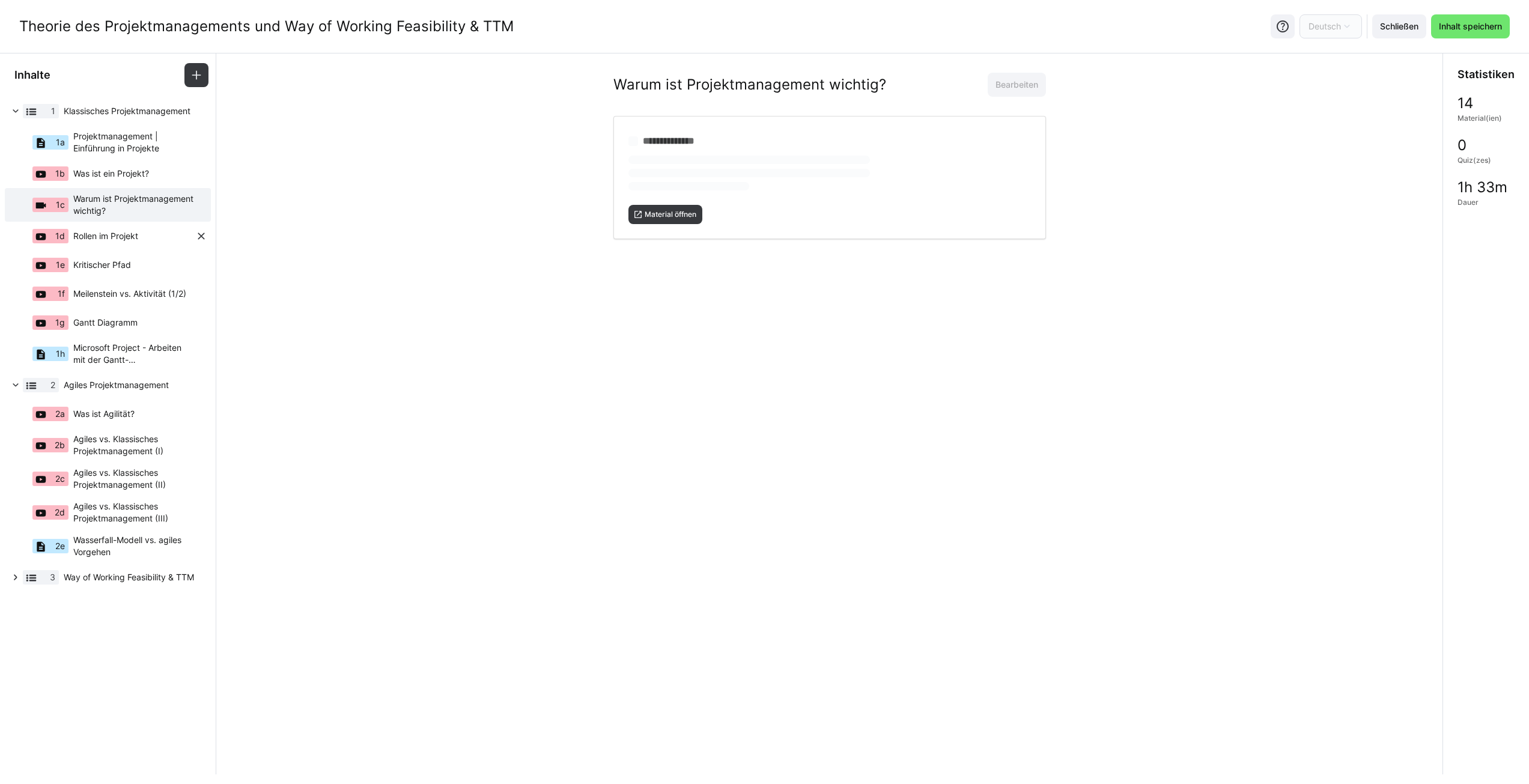
click at [133, 239] on span "Rollen im Projekt" at bounding box center [105, 236] width 65 height 12
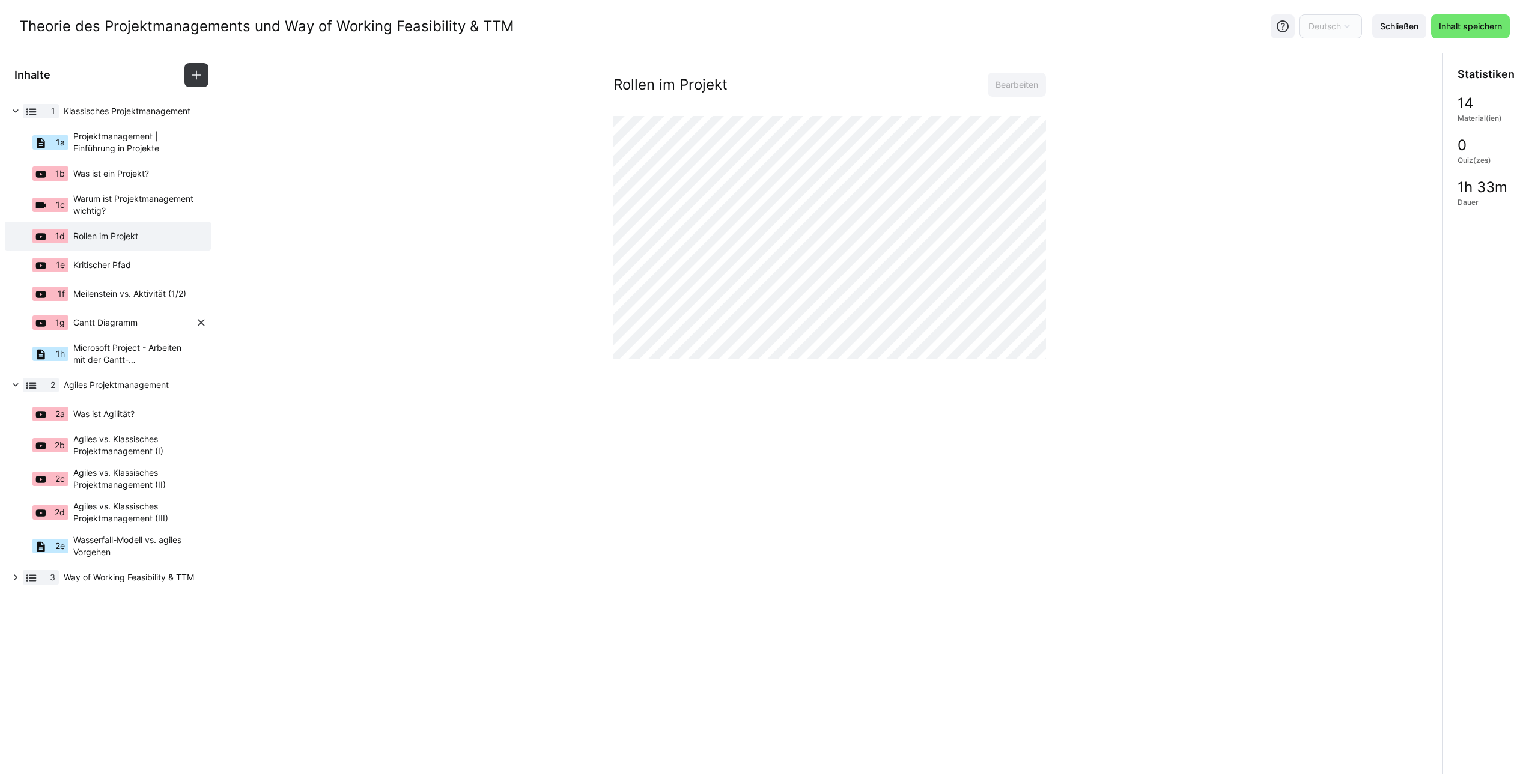
click at [142, 327] on div "1g Gantt Diagramm" at bounding box center [102, 323] width 187 height 29
click at [151, 360] on span "Microsoft Project - Arbeiten mit der Gantt-Diagrammansicht" at bounding box center [134, 353] width 122 height 24
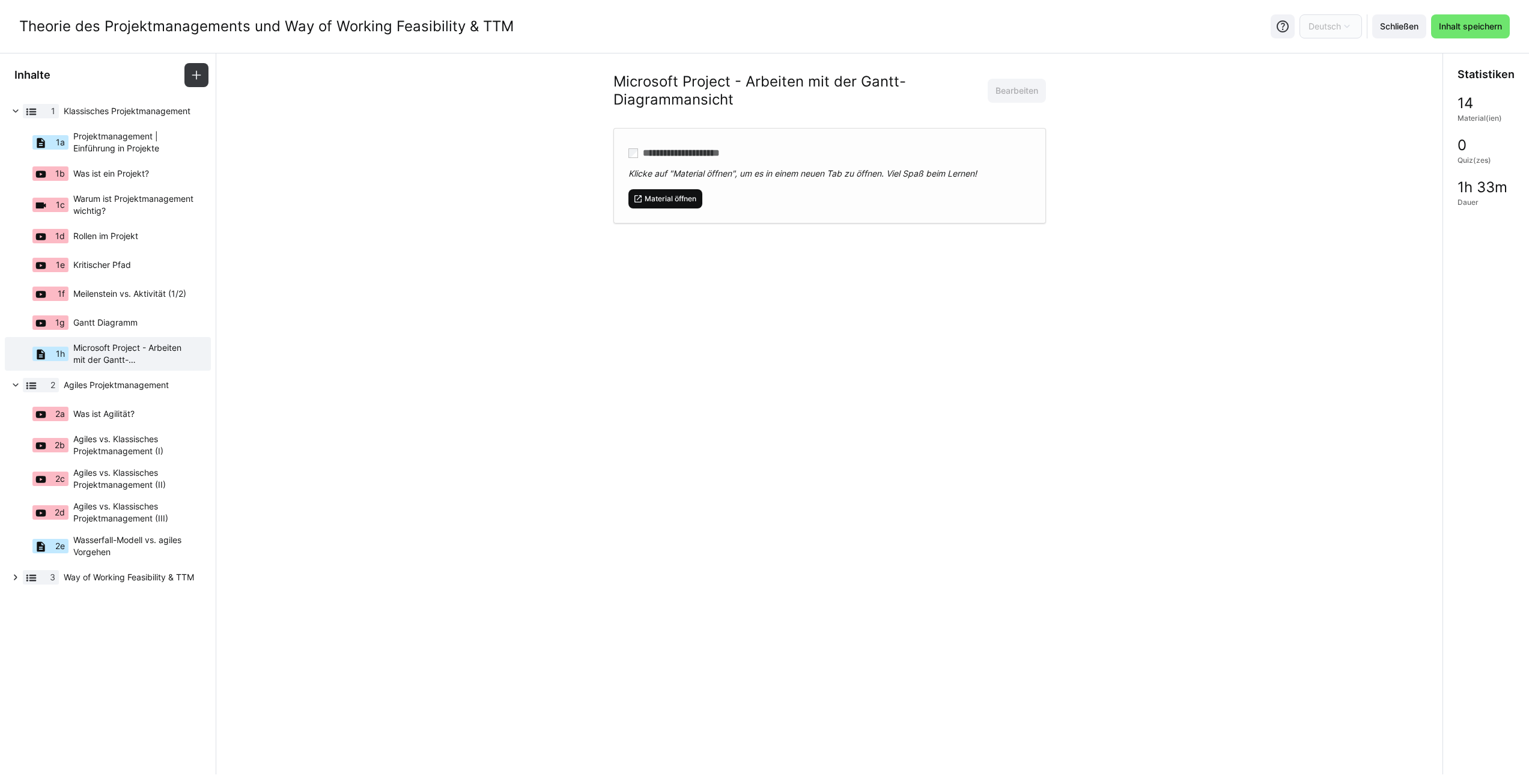
click at [691, 198] on span "Material öffnen" at bounding box center [670, 198] width 54 height 9
click at [203, 353] on eds-icon at bounding box center [201, 353] width 12 height 12
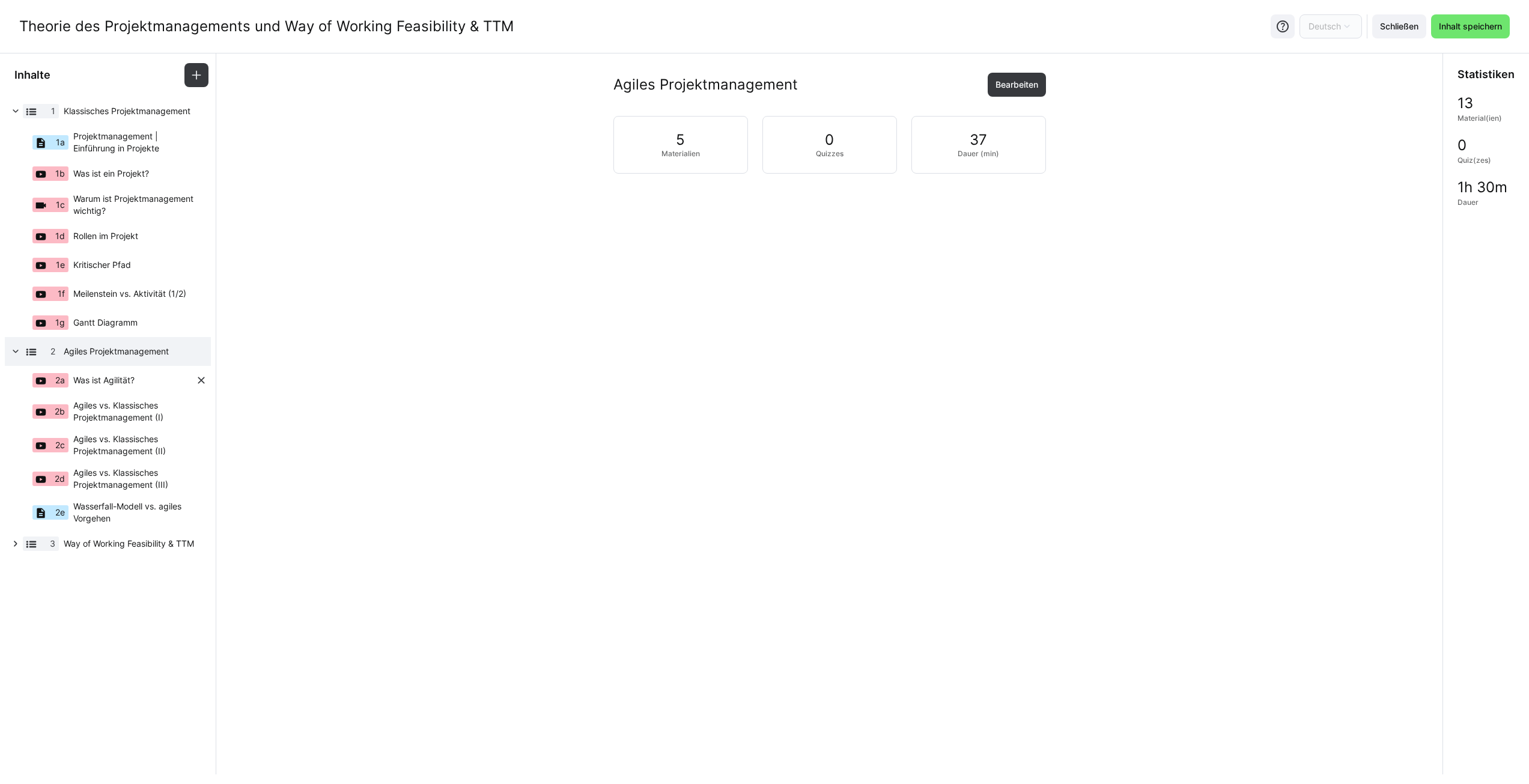
click at [120, 379] on span "Was ist Agilität?" at bounding box center [104, 381] width 61 height 12
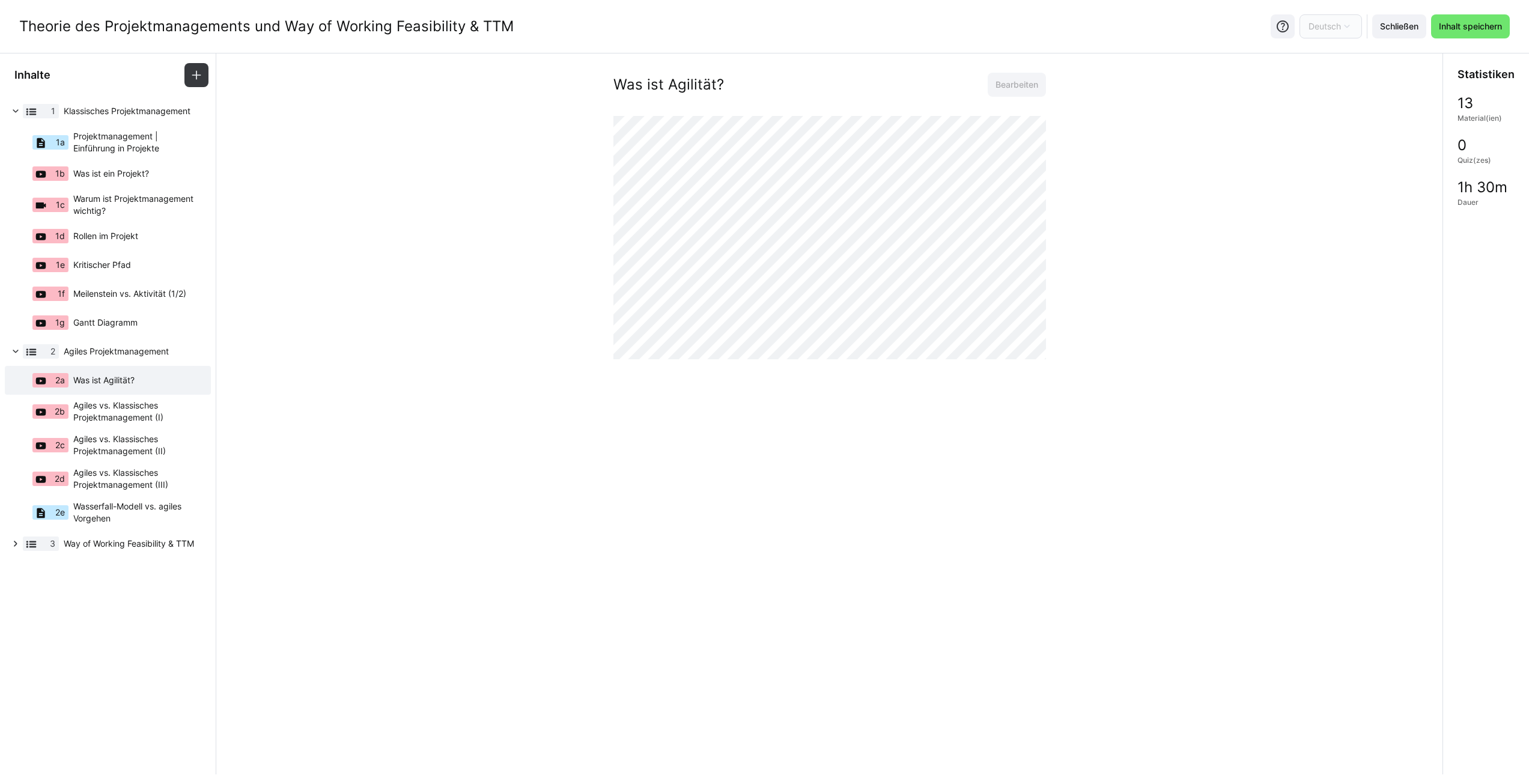
click at [432, 368] on div "Was ist Agilität? Bearbeiten" at bounding box center [829, 259] width 1207 height 373
click at [202, 379] on eds-icon at bounding box center [201, 381] width 12 height 12
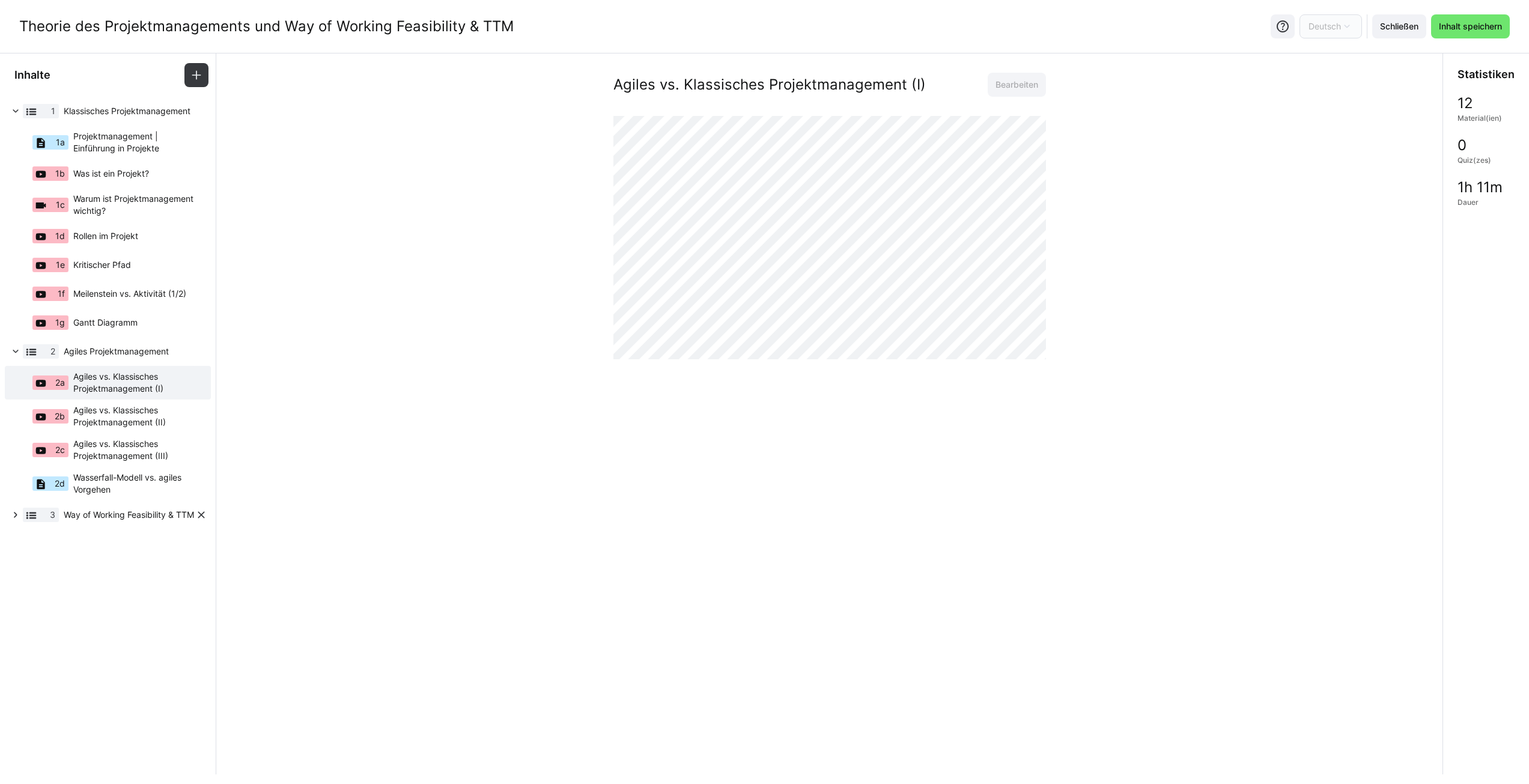
click at [18, 512] on eds-icon at bounding box center [15, 515] width 12 height 12
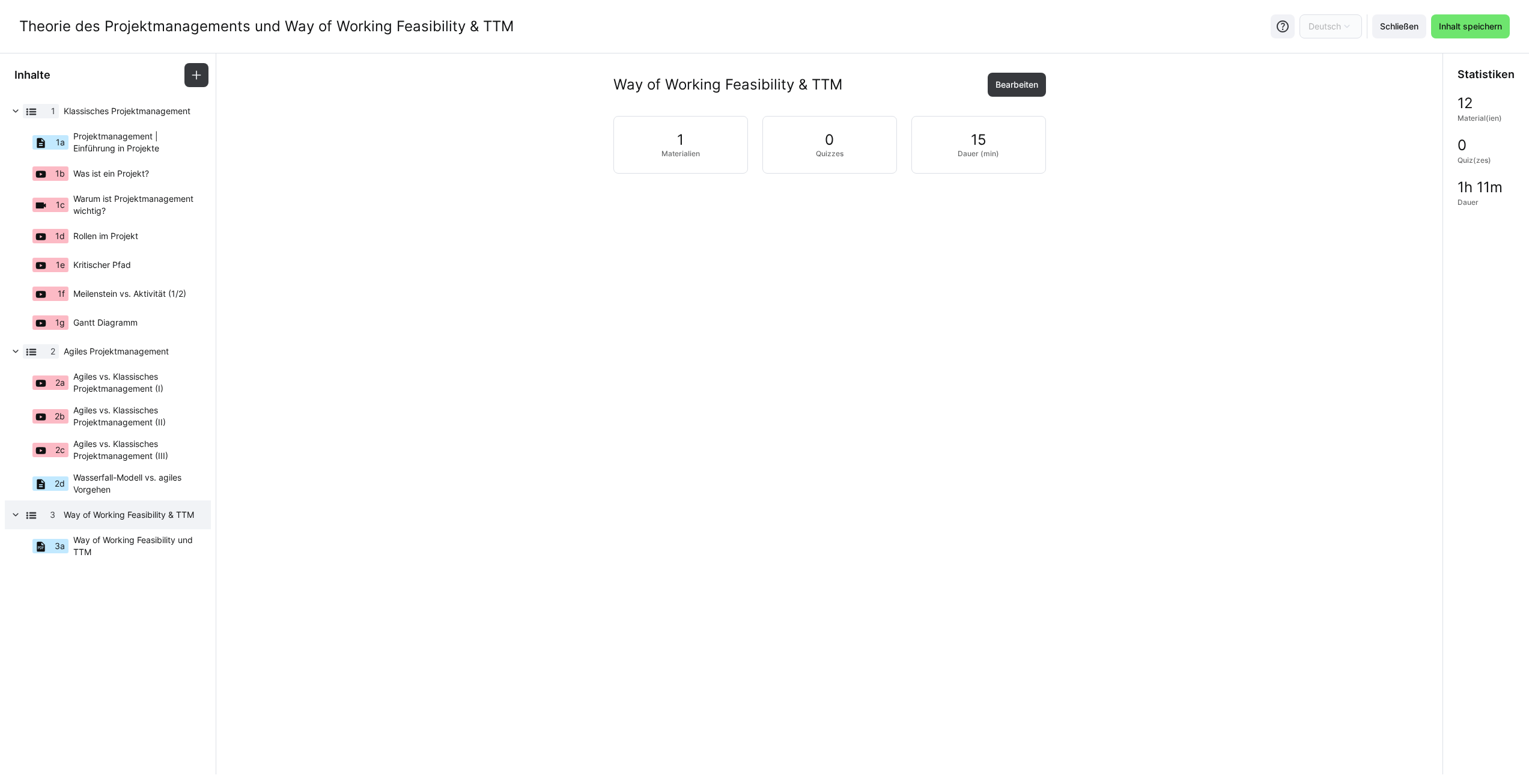
click at [389, 540] on app-learning-path-builder-content "Way of Working Feasibility & TTM Bearbeiten 1 Materialien 0 Quizzes 15 Dauer (m…" at bounding box center [830, 414] width 1227 height 721
click at [1477, 24] on span "Inhalt speichern" at bounding box center [1470, 26] width 67 height 12
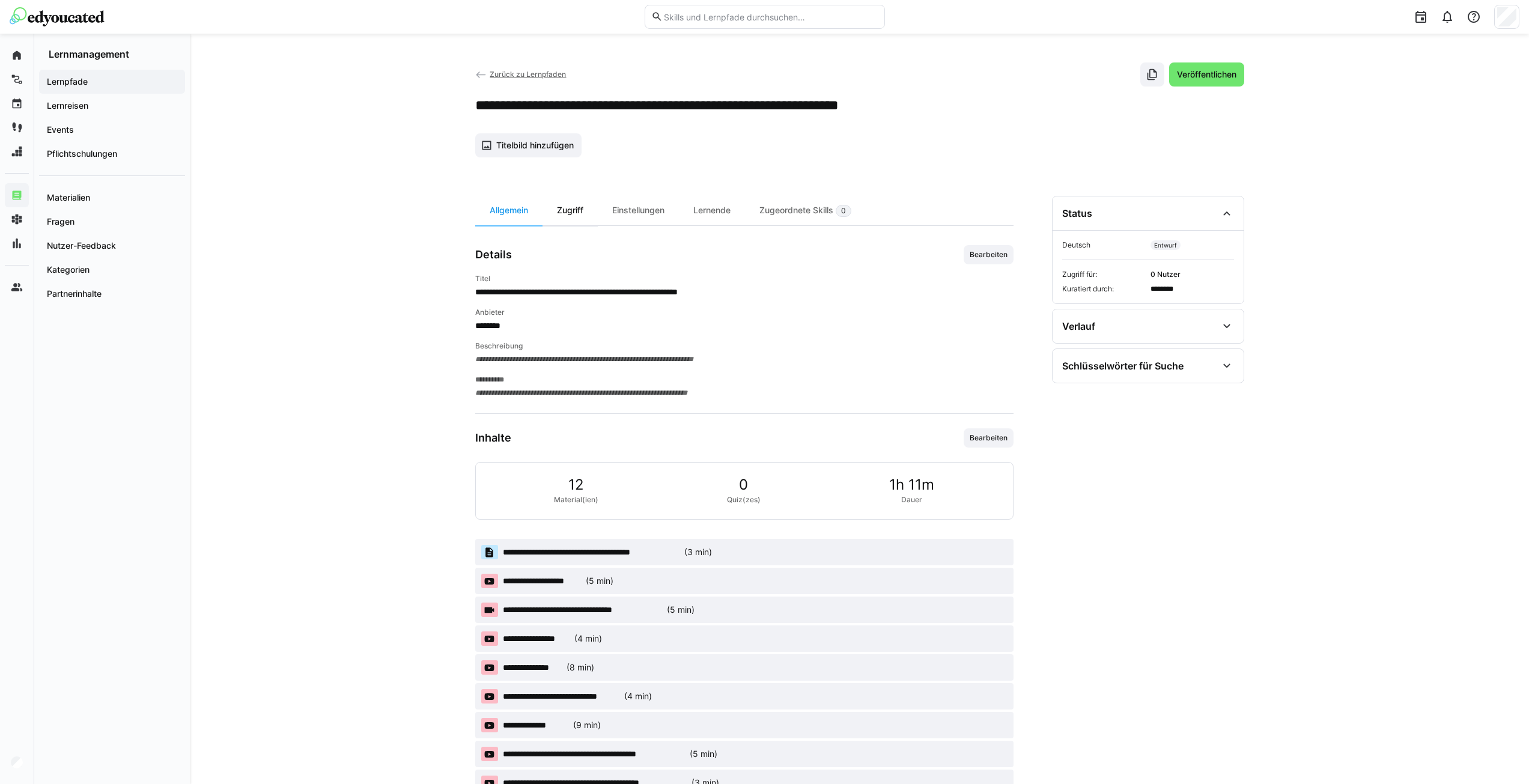
click at [573, 212] on div "Zugriff" at bounding box center [570, 211] width 55 height 30
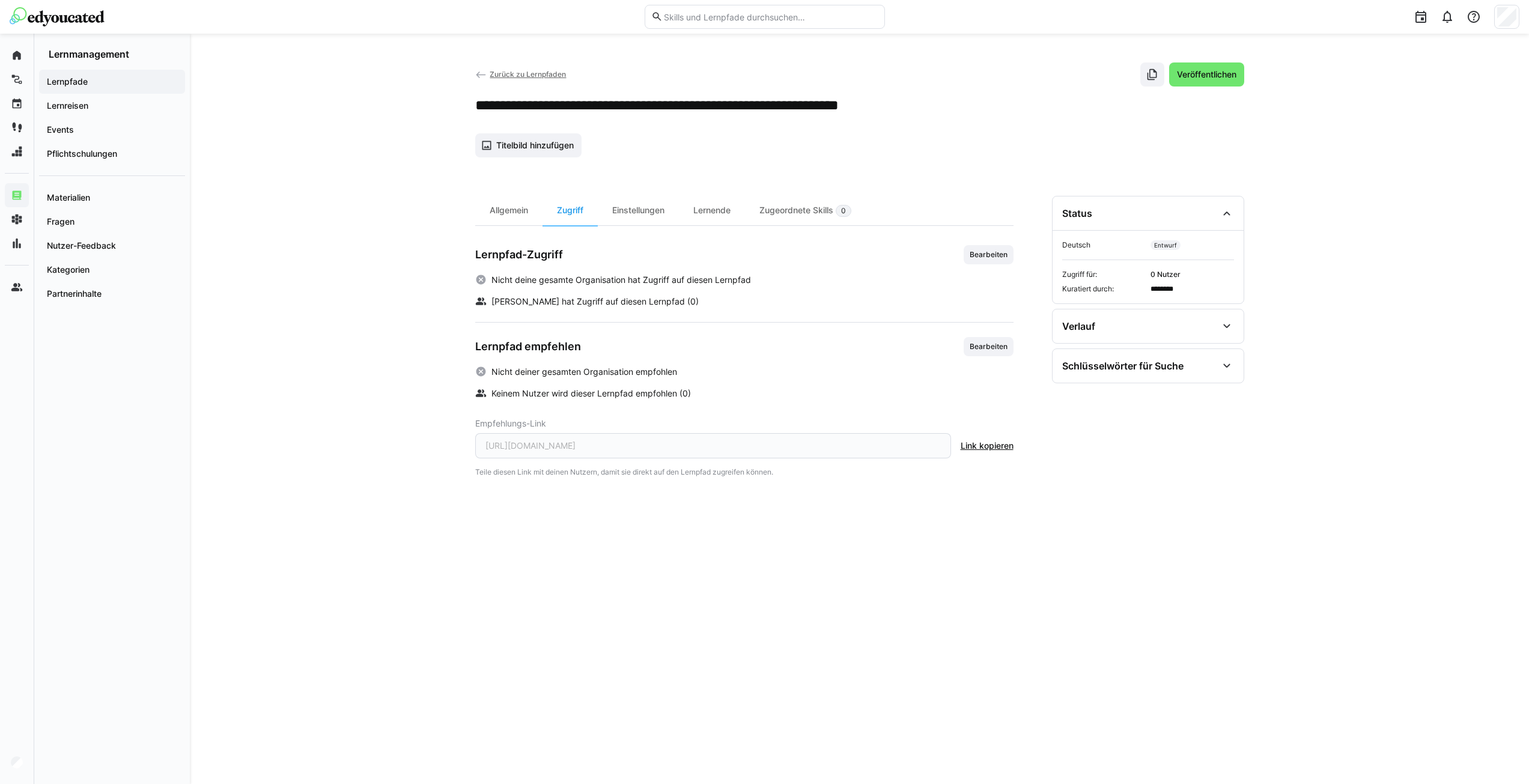
click at [972, 267] on div "Lernpfad-Zugriff Bearbeiten Nicht deine gesamte Organisation hat Zugriff auf di…" at bounding box center [744, 277] width 539 height 63
click at [982, 259] on span "Bearbeiten" at bounding box center [988, 254] width 40 height 9
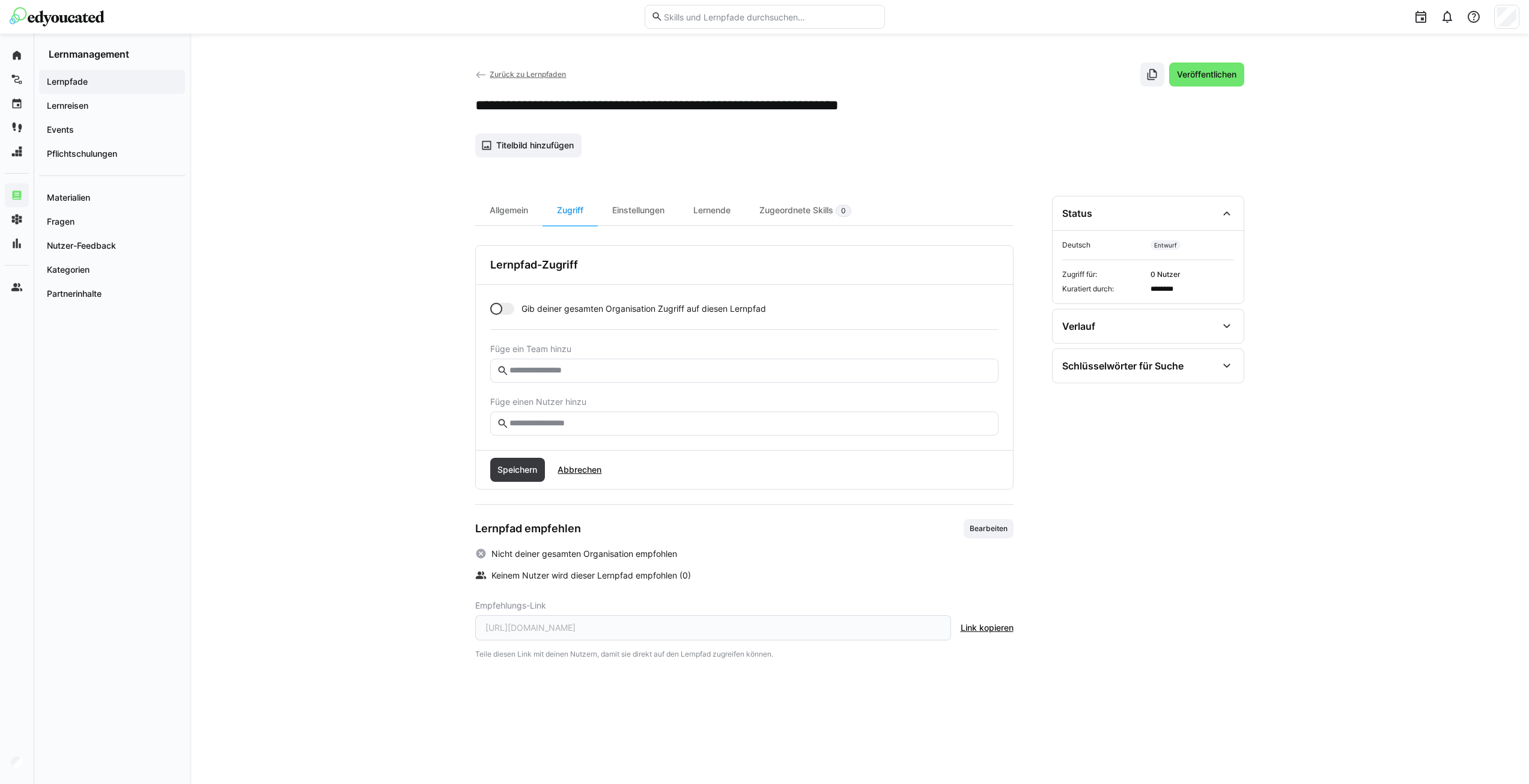
click at [563, 429] on eds-input at bounding box center [744, 423] width 508 height 24
click at [562, 426] on input "text" at bounding box center [749, 423] width 483 height 11
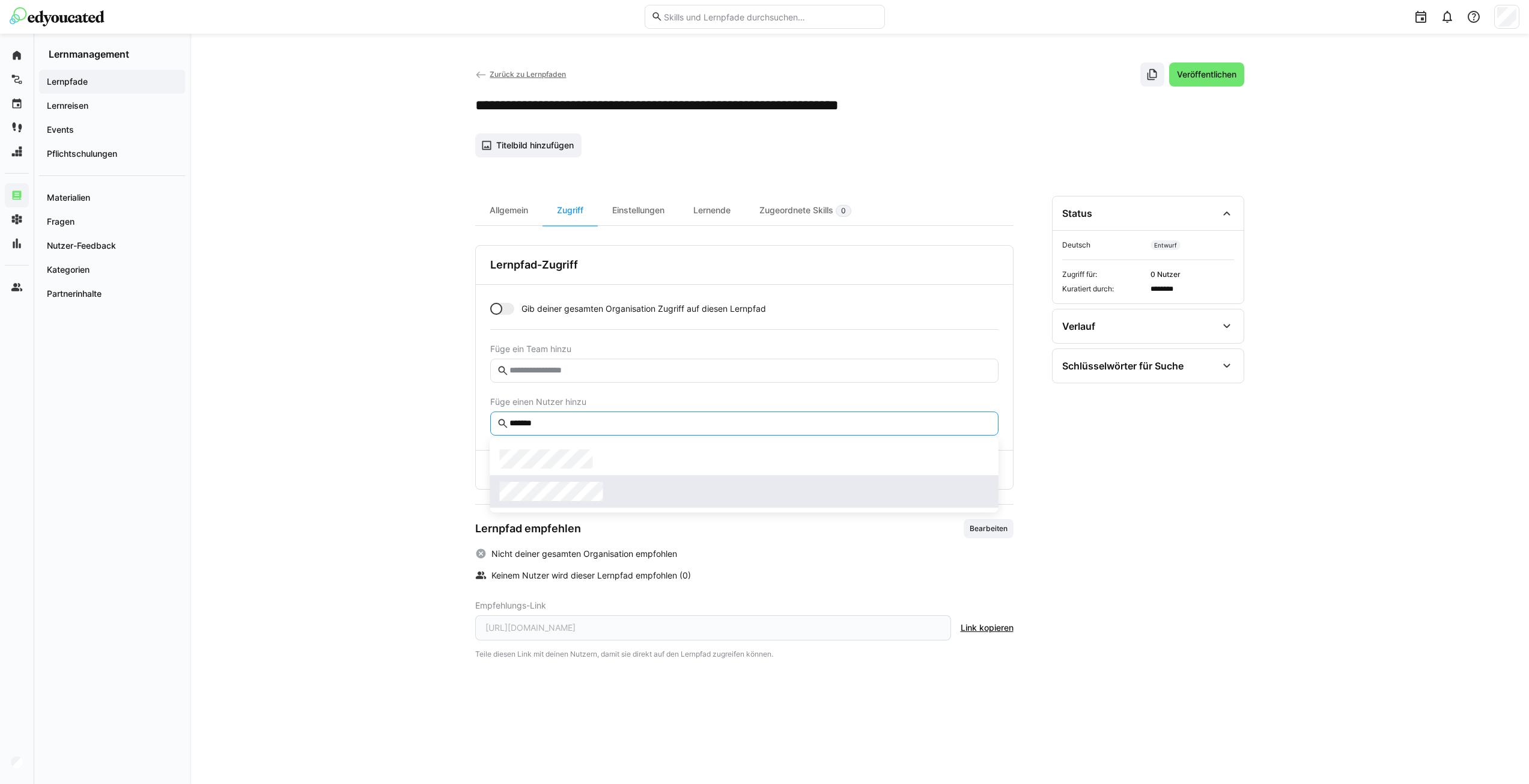
type input "*******"
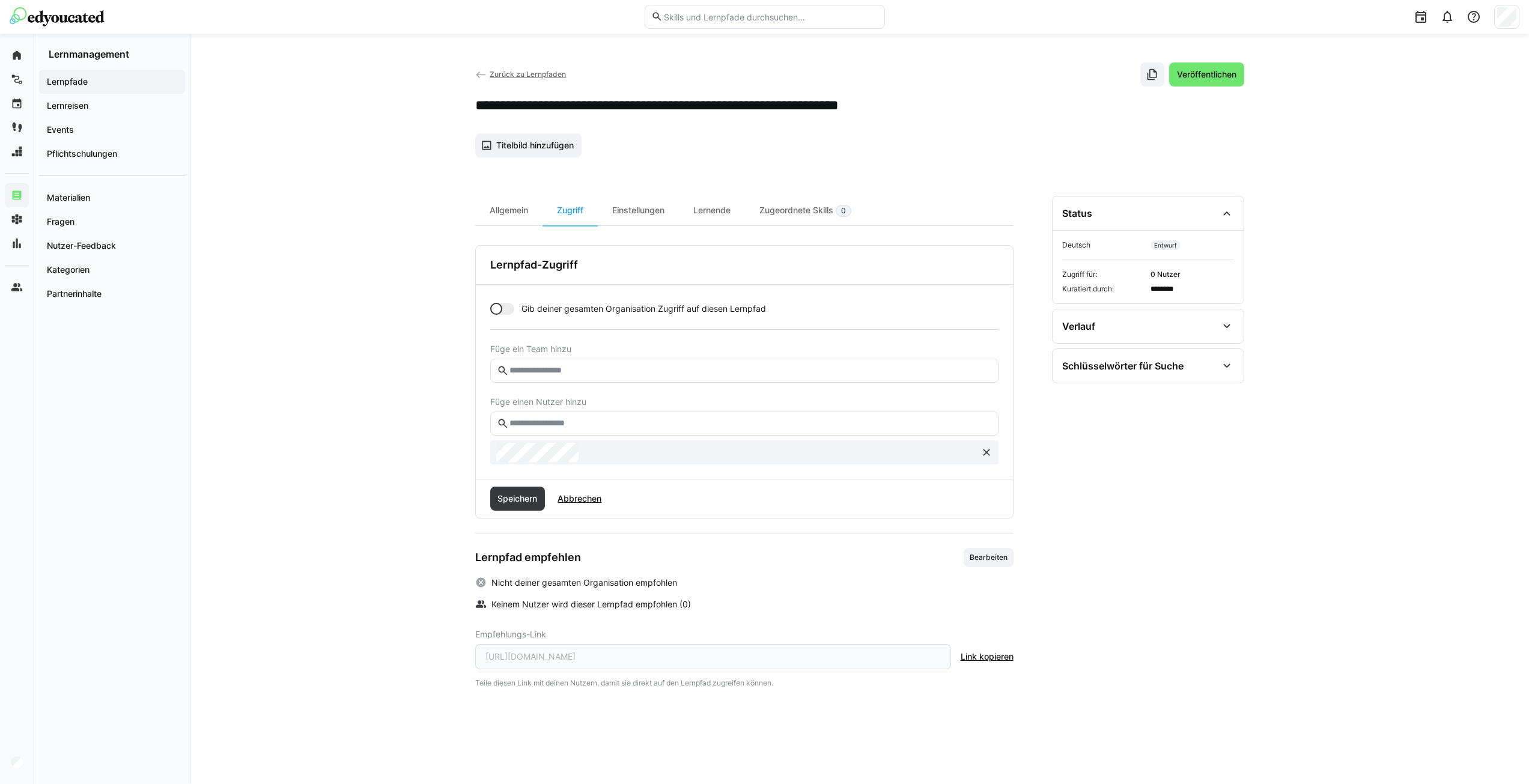
click at [573, 426] on input "text" at bounding box center [749, 423] width 483 height 11
type input "*******"
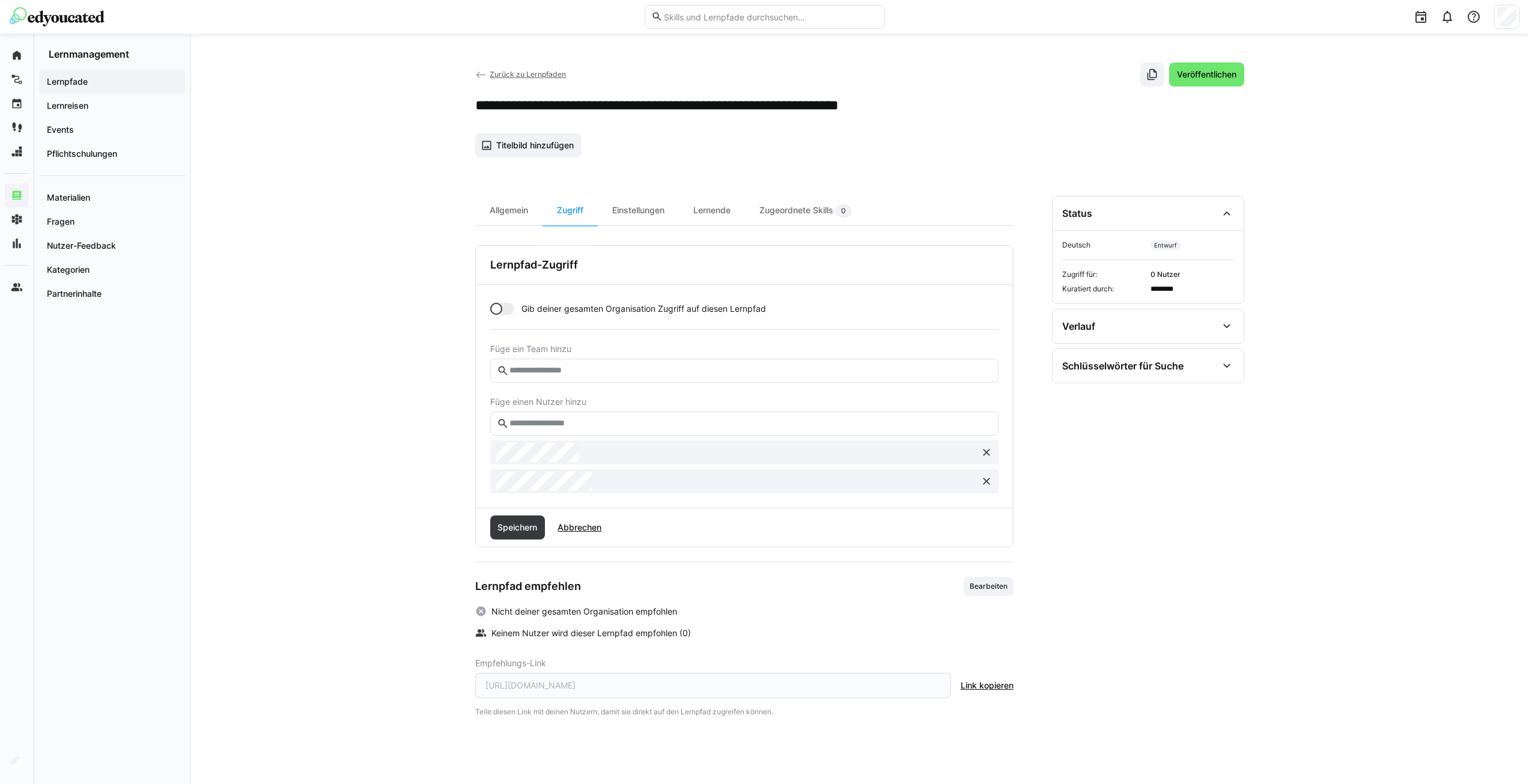
click at [537, 427] on input "text" at bounding box center [749, 423] width 483 height 11
type input "****"
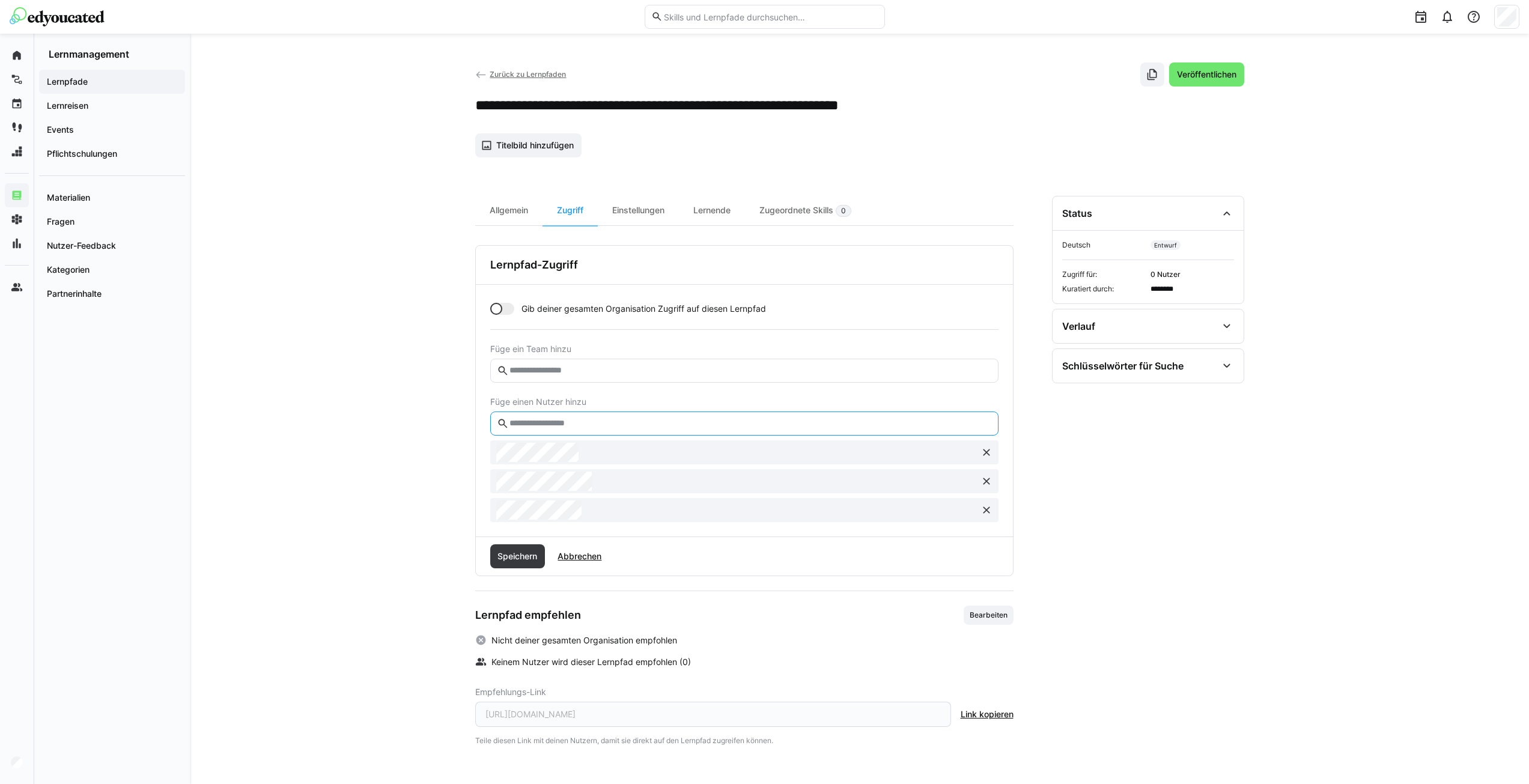
click at [533, 424] on input "text" at bounding box center [749, 423] width 483 height 11
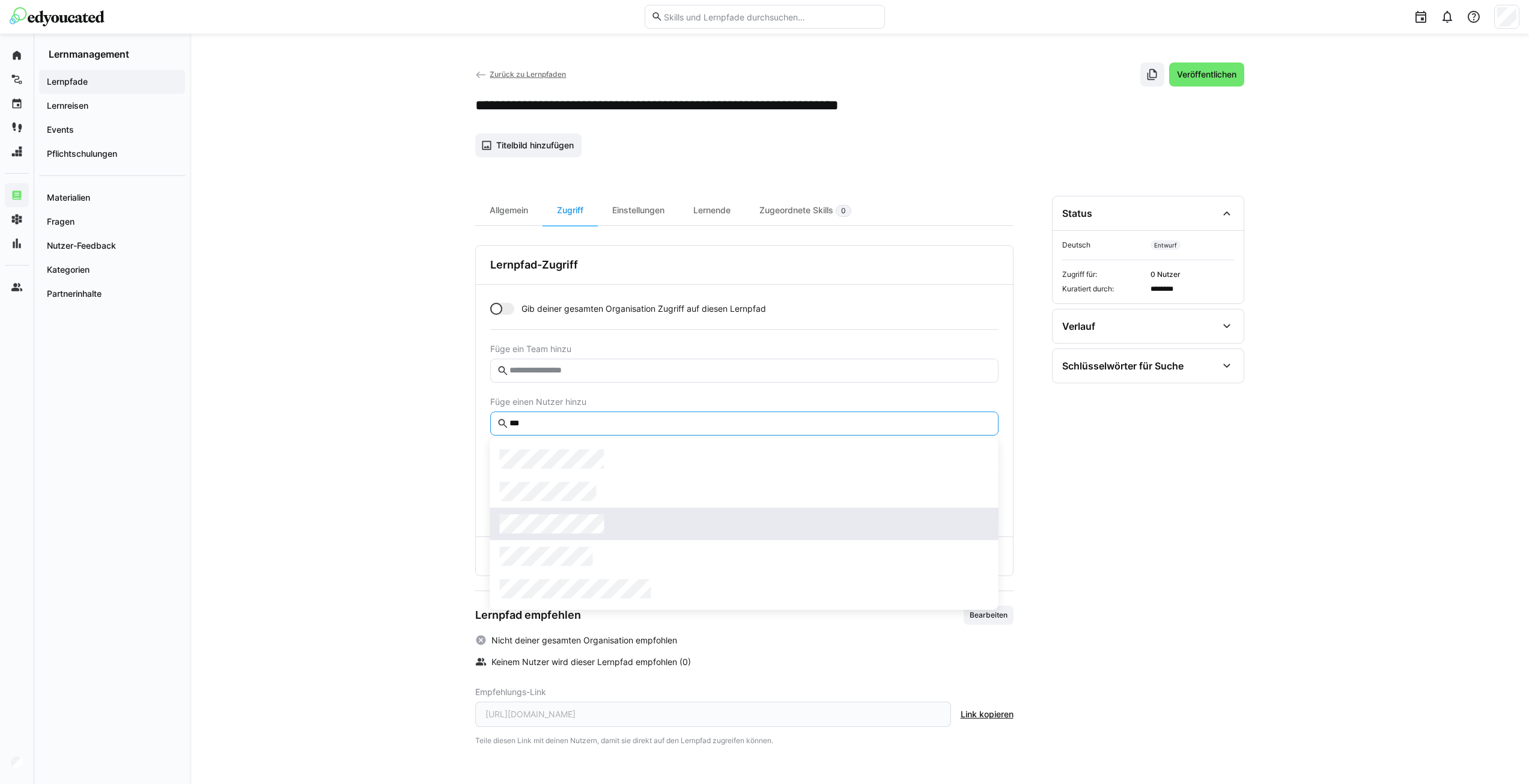
type input "***"
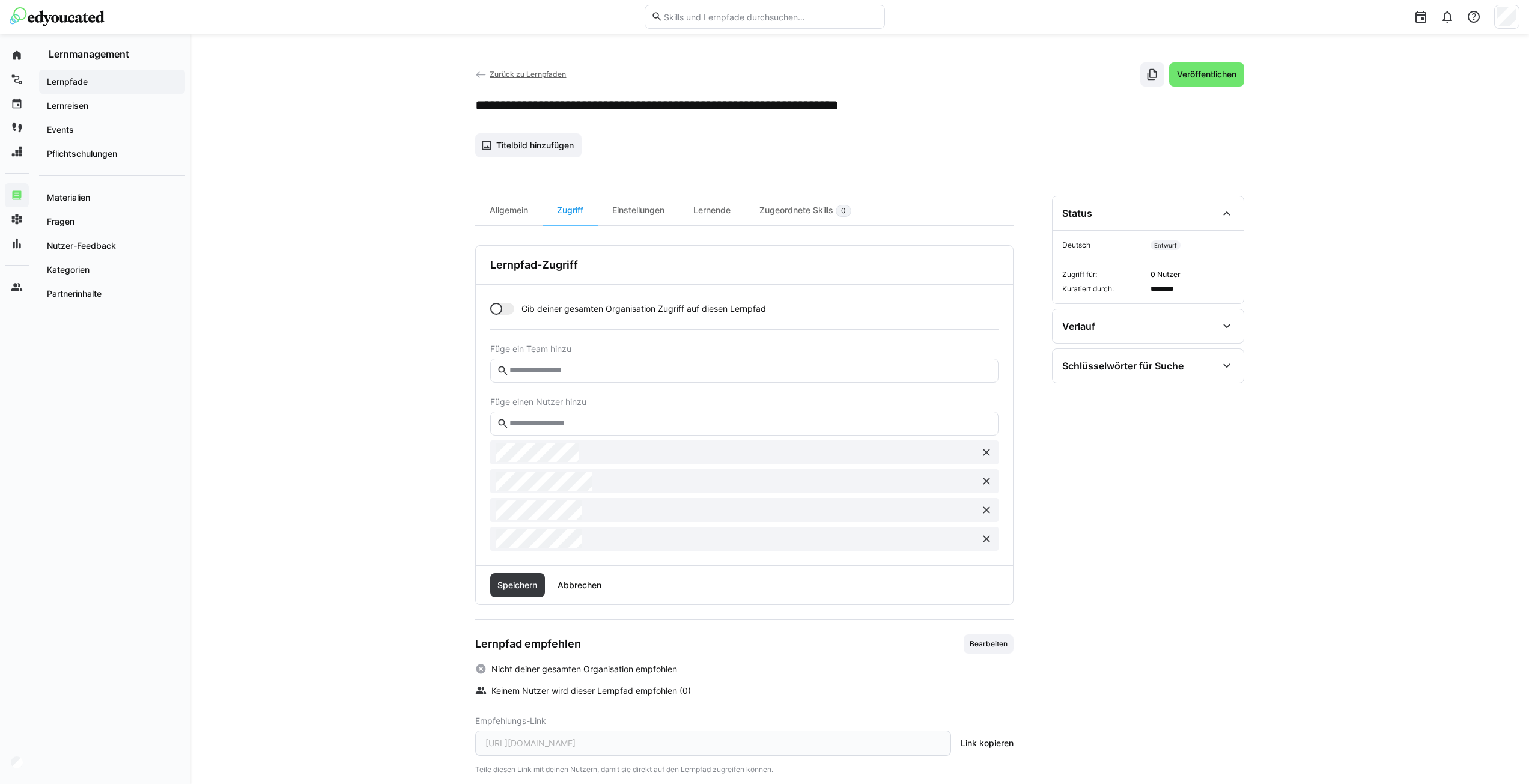
click at [550, 423] on input "text" at bounding box center [749, 423] width 483 height 11
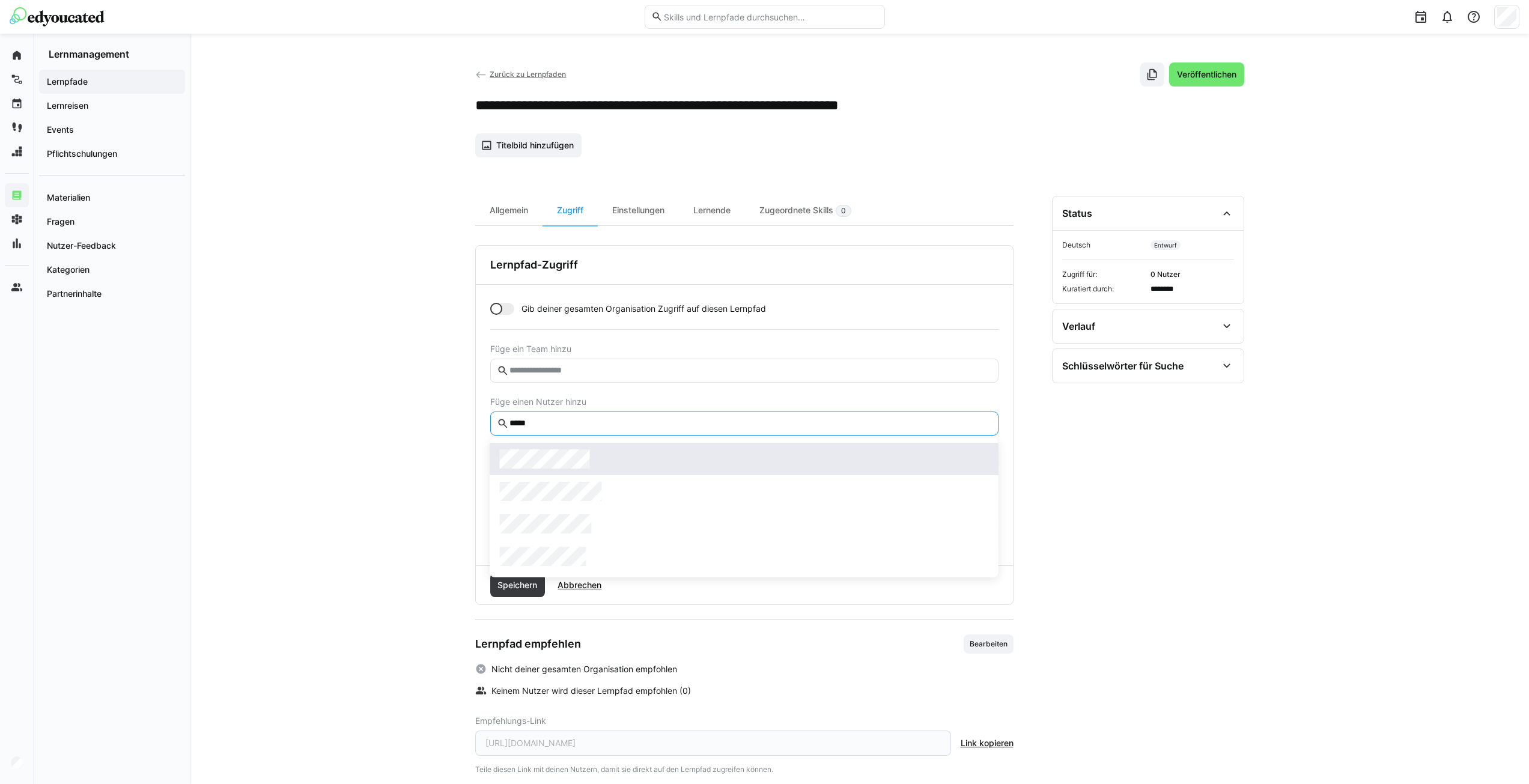
type input "*****"
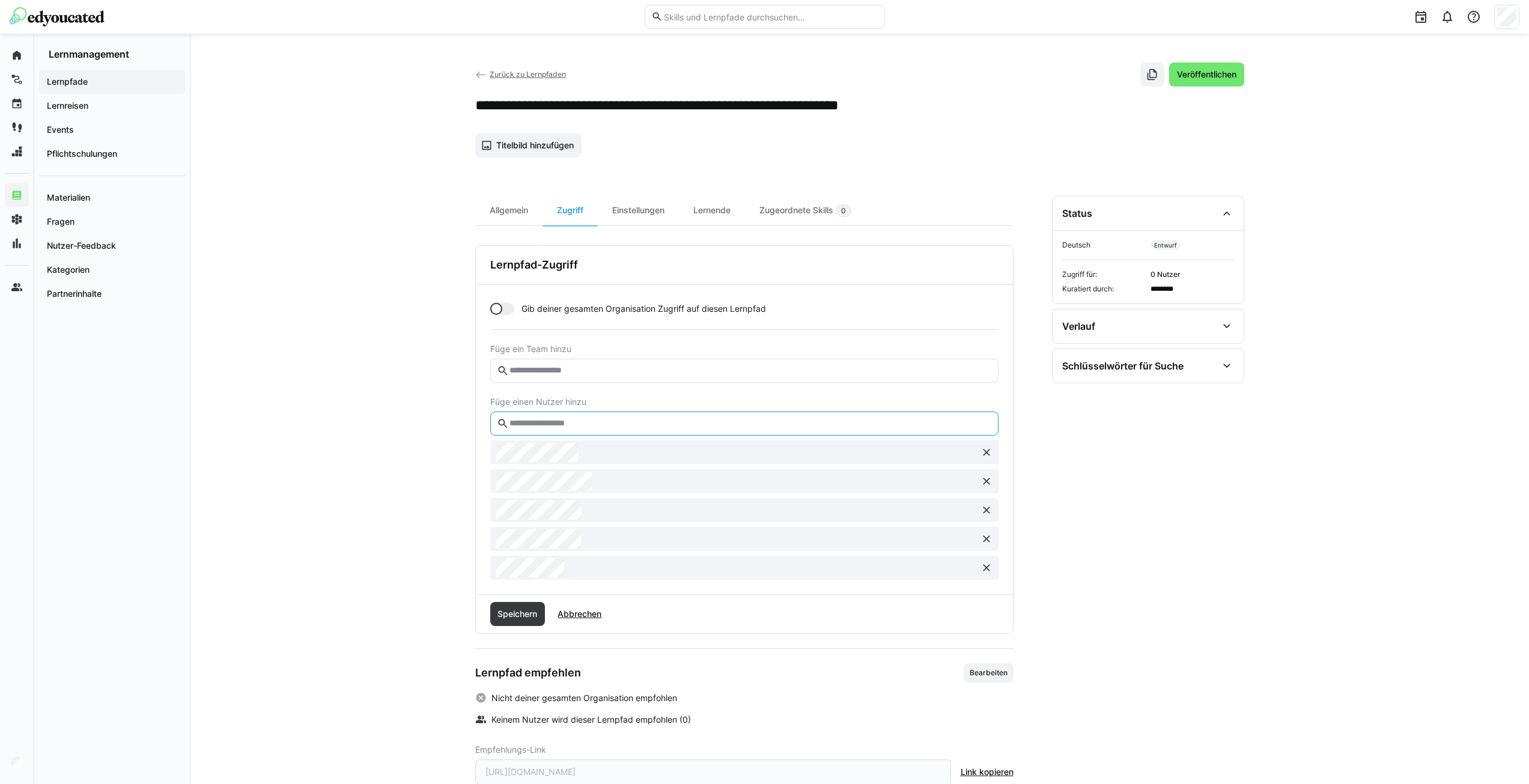
click at [602, 421] on input "text" at bounding box center [749, 423] width 483 height 11
type input "*******"
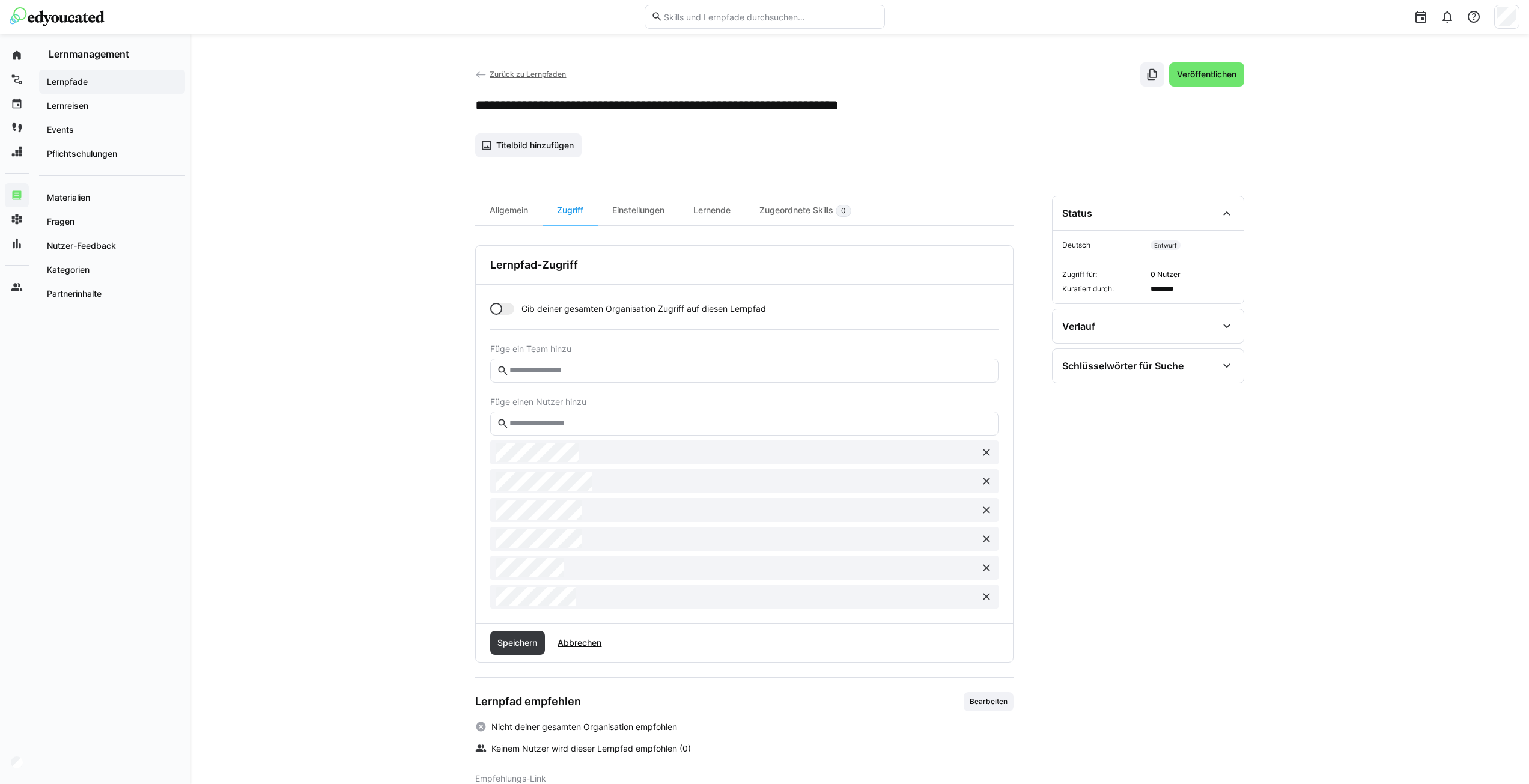
click at [551, 426] on input "text" at bounding box center [749, 423] width 483 height 11
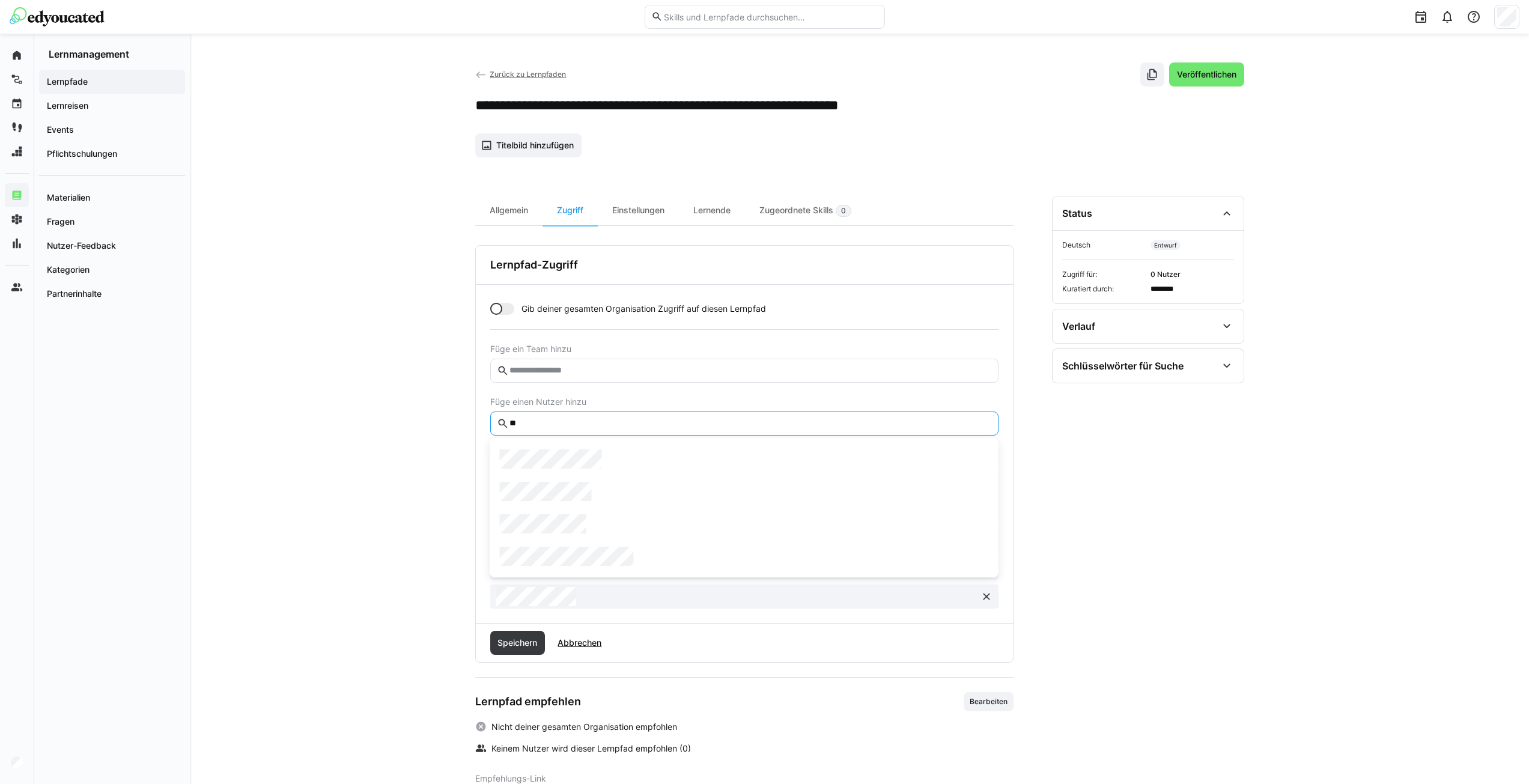
type input "*"
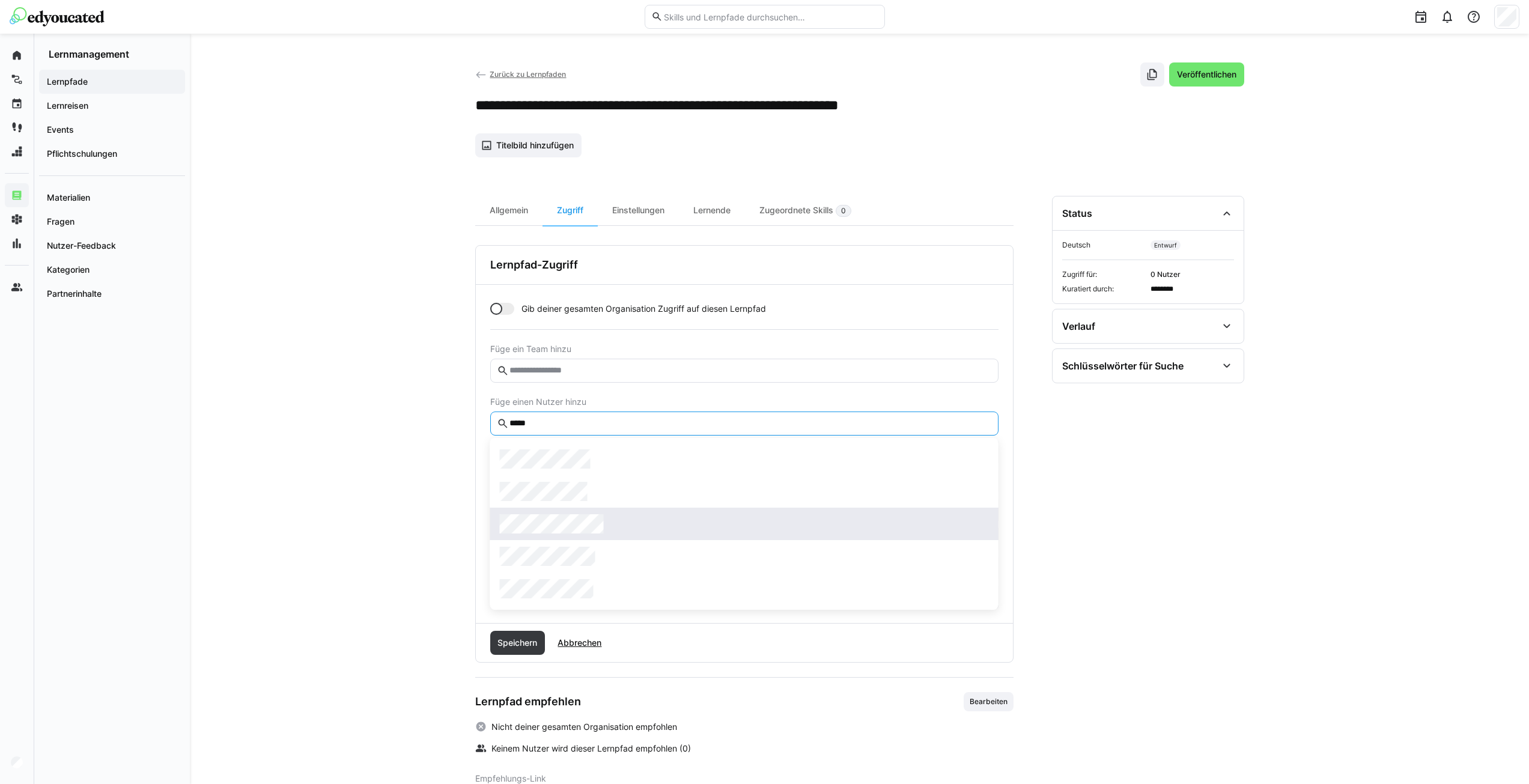
type input "*****"
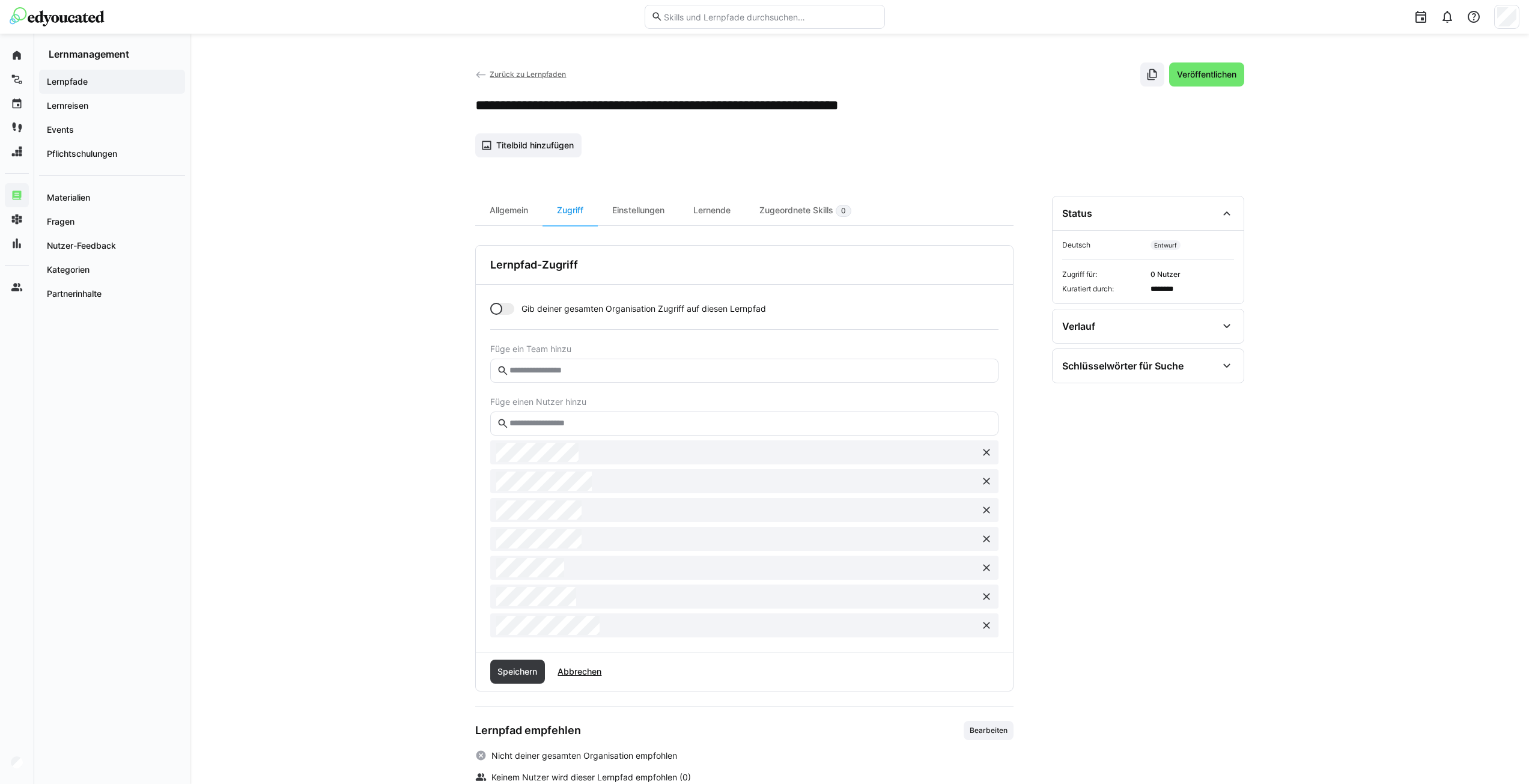
click at [533, 424] on input "text" at bounding box center [749, 423] width 483 height 11
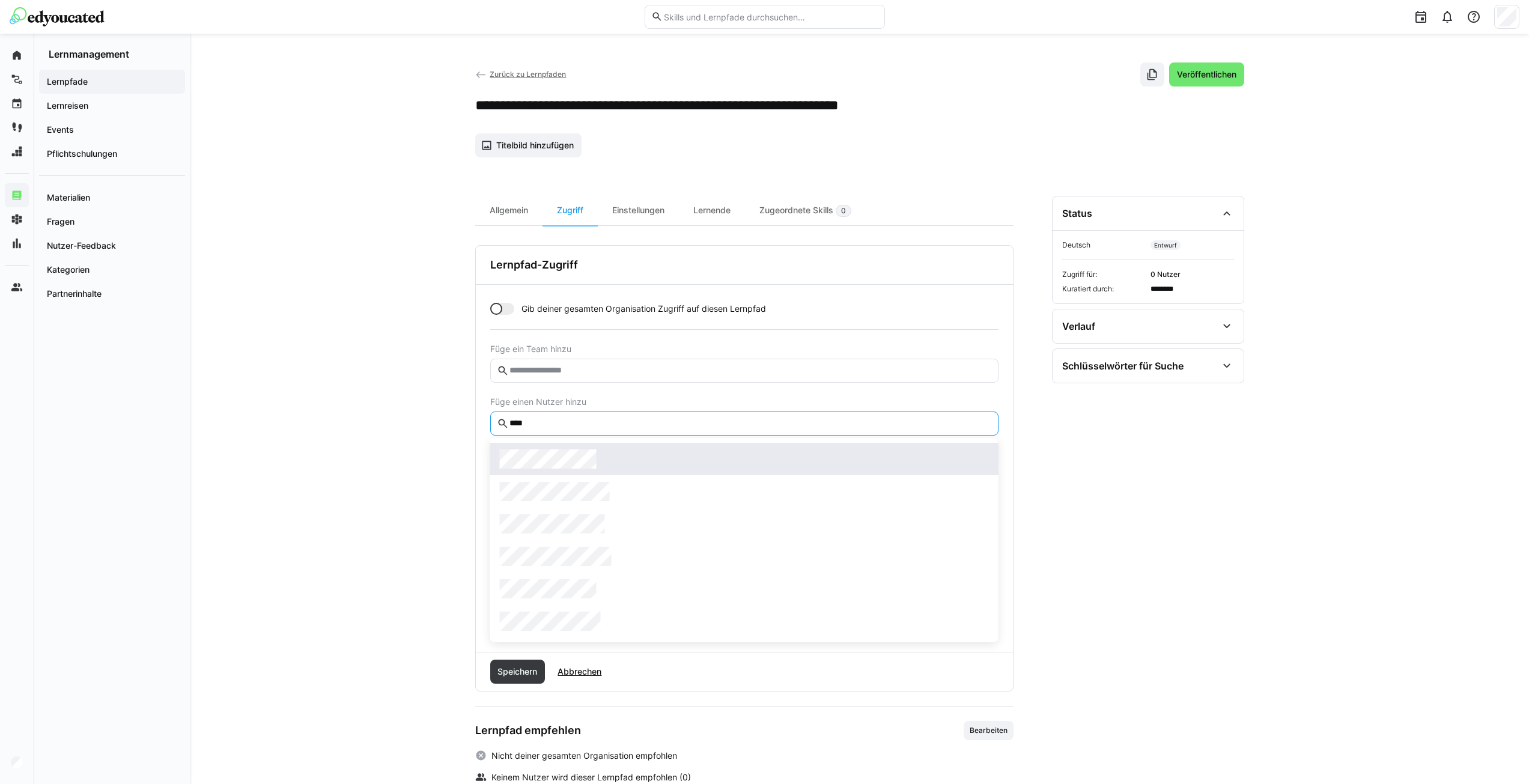
type input "****"
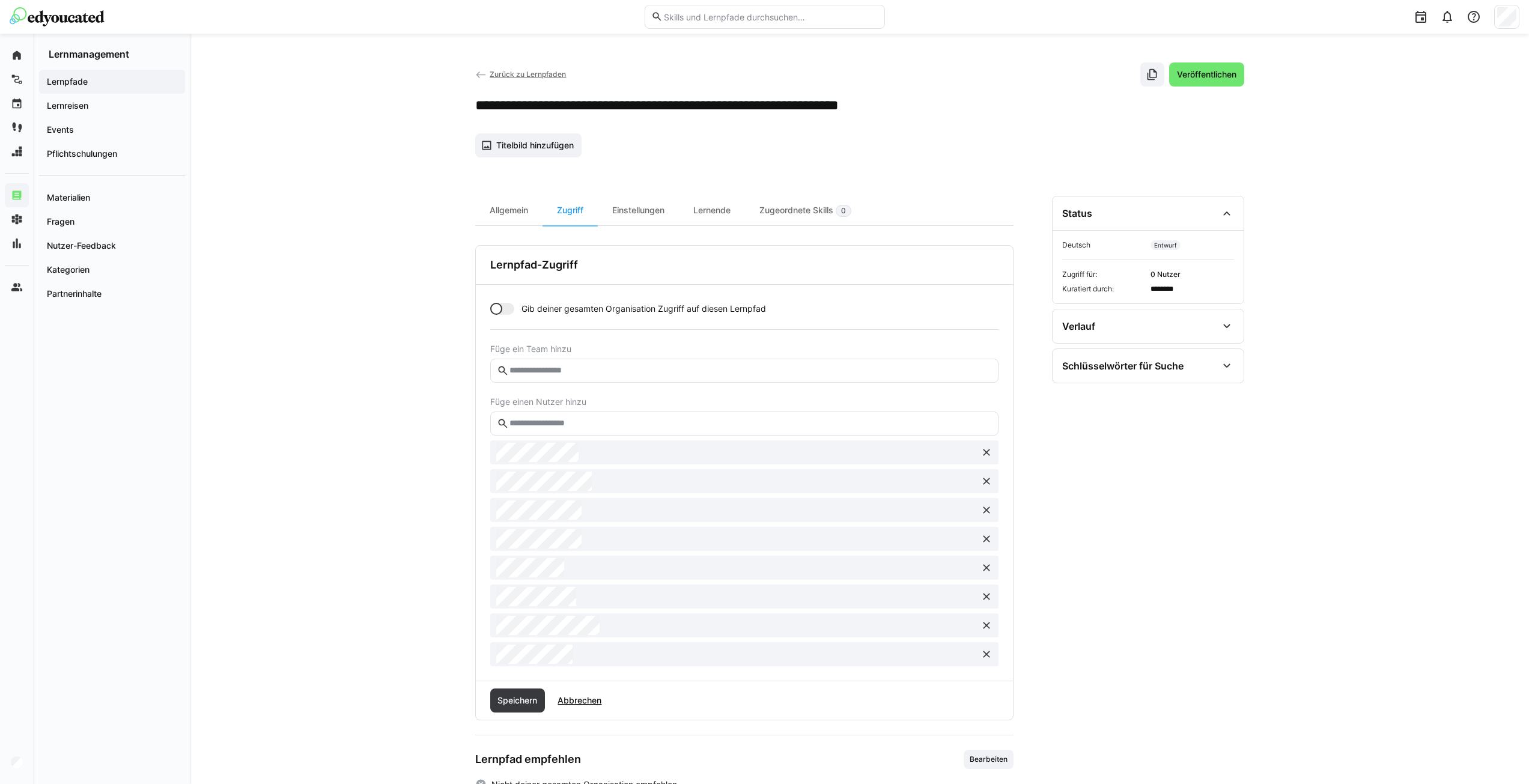
click at [375, 499] on div "**********" at bounding box center [859, 476] width 1339 height 884
click at [523, 701] on span "Speichern" at bounding box center [516, 701] width 43 height 12
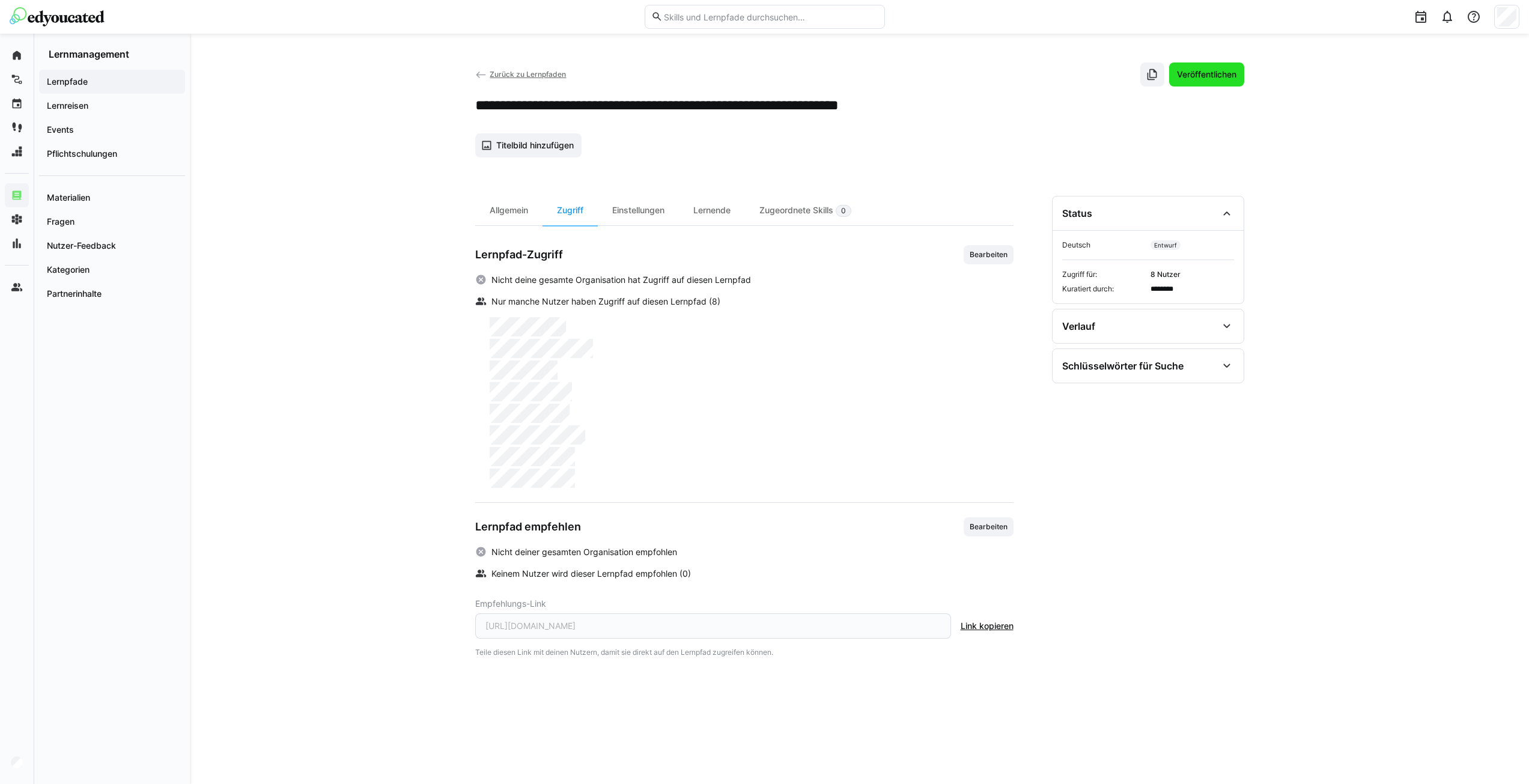
click at [1204, 75] on span "Veröffentlichen" at bounding box center [1206, 75] width 63 height 12
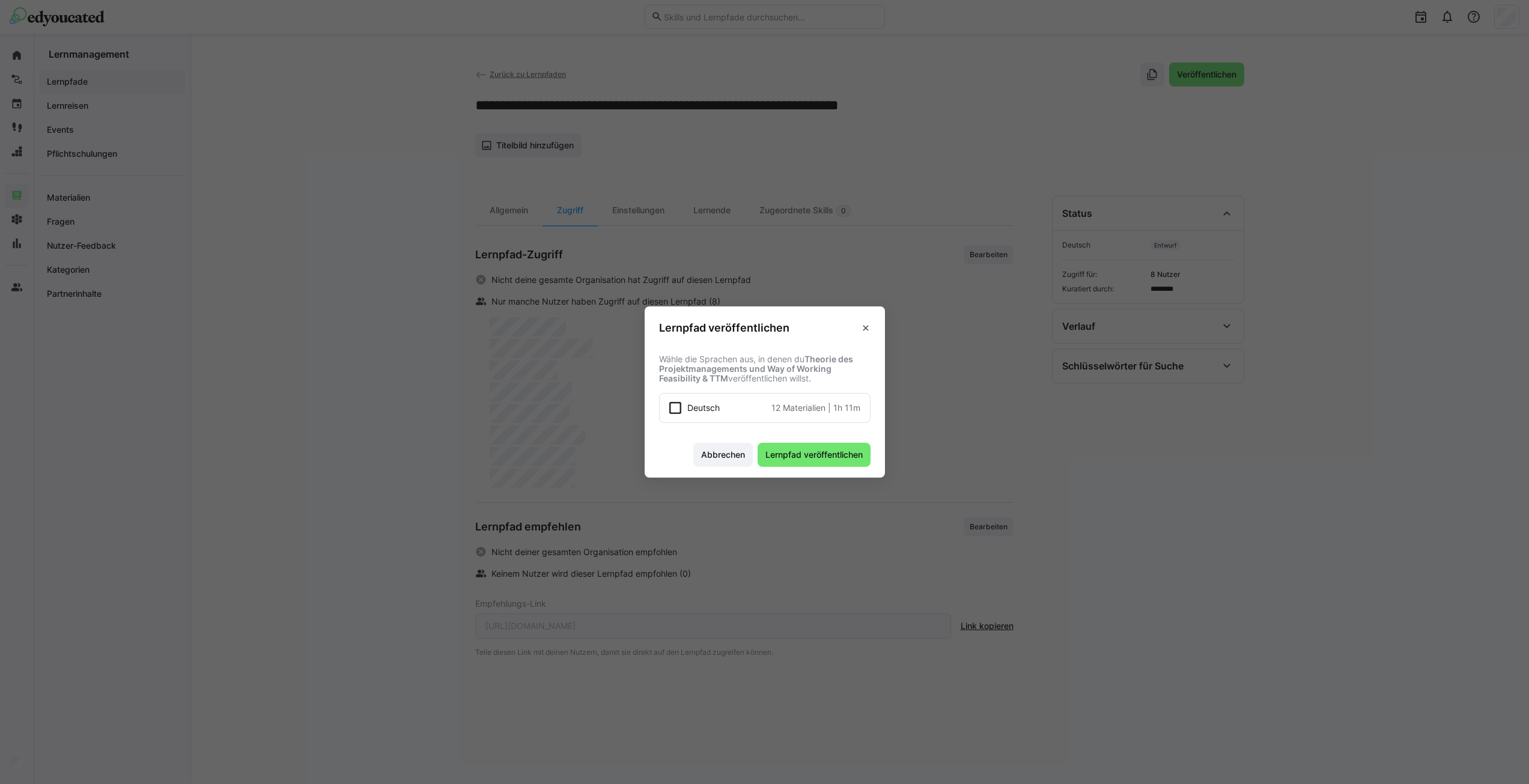
click at [700, 411] on span "Deutsch" at bounding box center [703, 408] width 32 height 12
click at [809, 445] on span "Lernpfad veröffentlichen" at bounding box center [814, 454] width 113 height 24
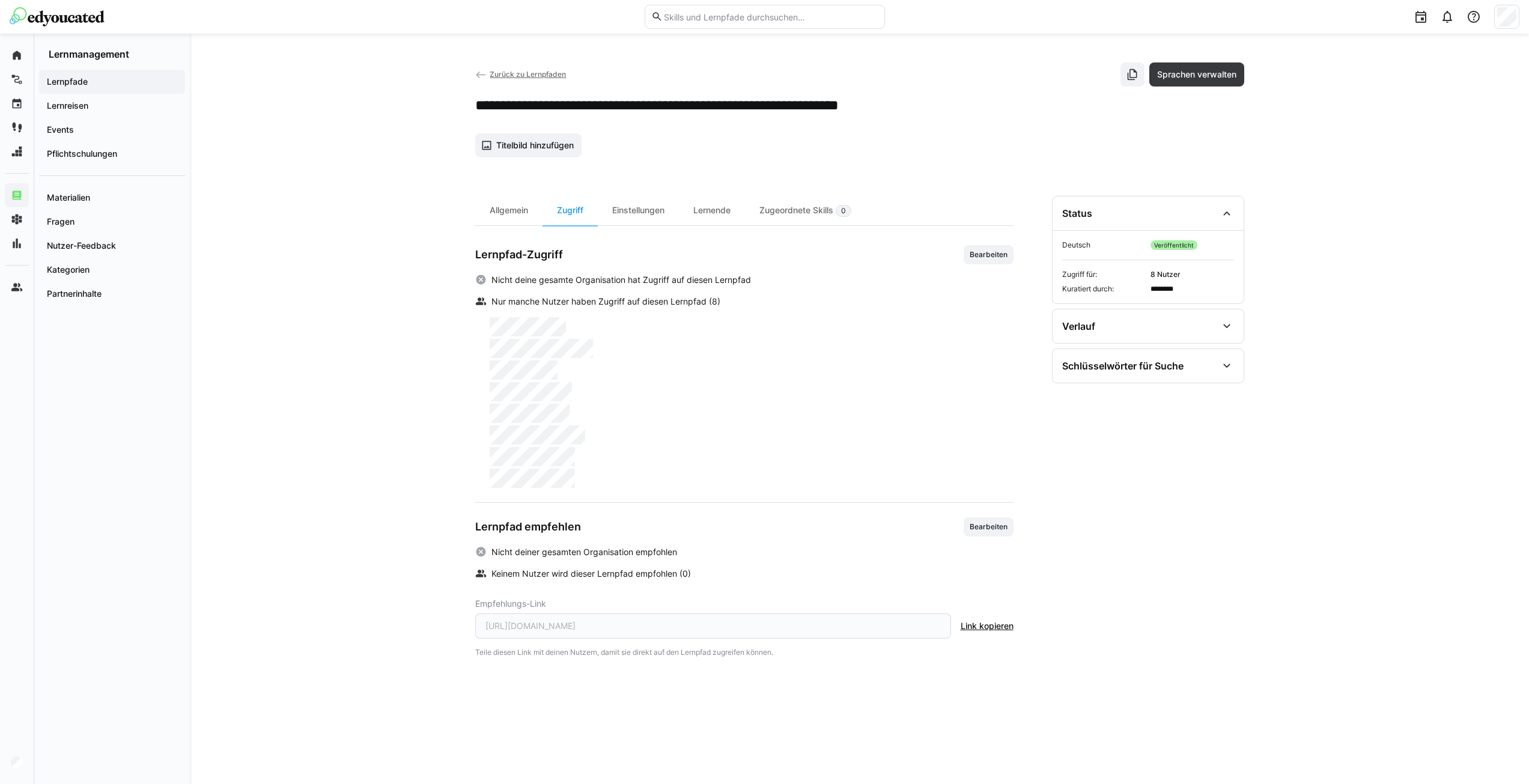
click at [992, 627] on span "Link kopieren" at bounding box center [987, 626] width 53 height 12
